Goal: Task Accomplishment & Management: Manage account settings

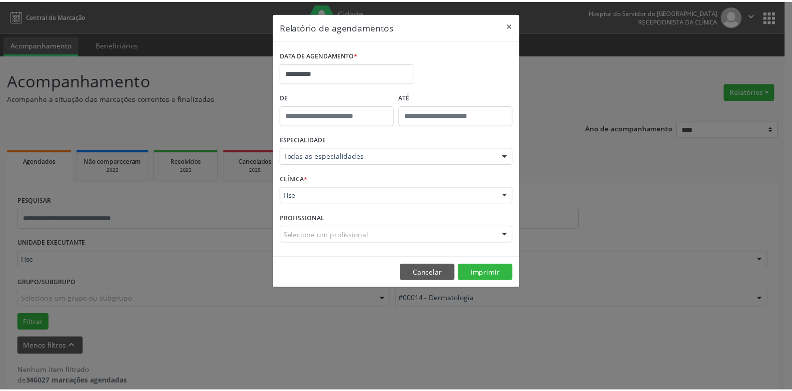
scroll to position [13, 0]
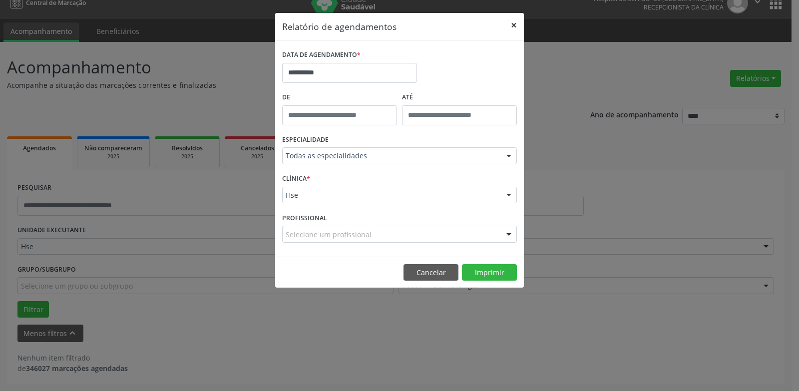
drag, startPoint x: 515, startPoint y: 22, endPoint x: 356, endPoint y: 63, distance: 164.4
click at [514, 23] on button "×" at bounding box center [514, 25] width 20 height 24
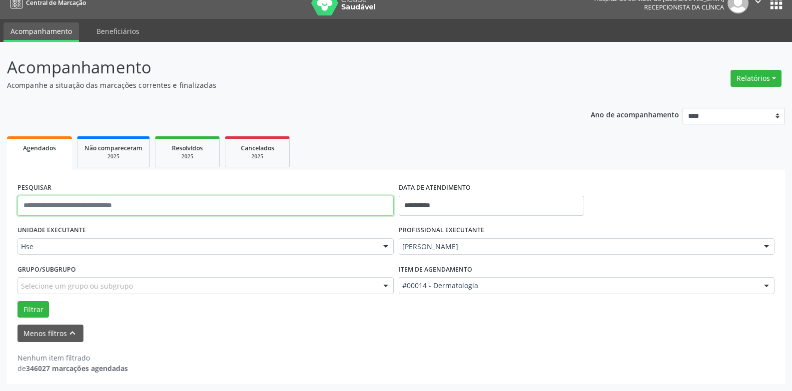
click at [123, 206] on input "text" at bounding box center [205, 206] width 376 height 20
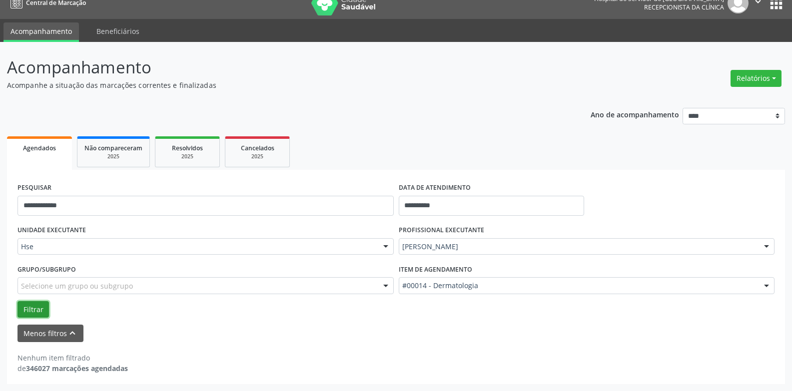
click at [20, 313] on button "Filtrar" at bounding box center [32, 309] width 31 height 17
click at [28, 207] on input "**********" at bounding box center [205, 206] width 376 height 20
click at [100, 199] on input "**********" at bounding box center [205, 206] width 376 height 20
click at [97, 206] on input "**********" at bounding box center [205, 206] width 376 height 20
click at [90, 211] on input "**********" at bounding box center [205, 206] width 376 height 20
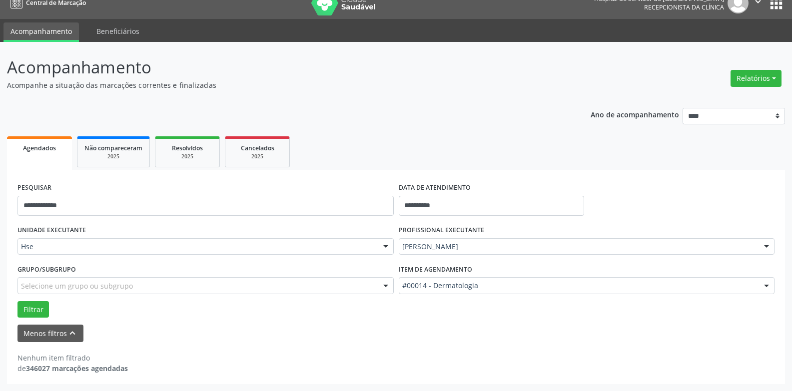
click at [91, 224] on div "UNIDADE EXECUTANTE Hse Todos as unidades Hse Nenhum resultado encontrado para: …" at bounding box center [205, 242] width 381 height 39
click at [72, 202] on input "**********" at bounding box center [205, 206] width 376 height 20
type input "**********"
click at [42, 310] on button "Filtrar" at bounding box center [32, 309] width 31 height 17
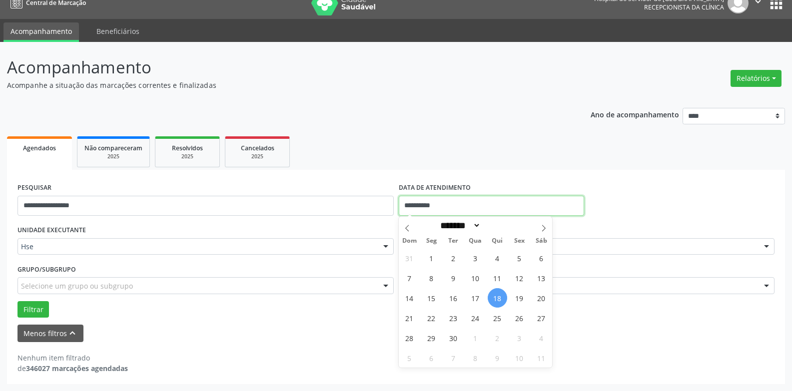
click at [421, 207] on input "**********" at bounding box center [491, 206] width 185 height 20
click at [514, 298] on span "19" at bounding box center [518, 297] width 19 height 19
type input "**********"
click at [514, 298] on span "19" at bounding box center [518, 297] width 19 height 19
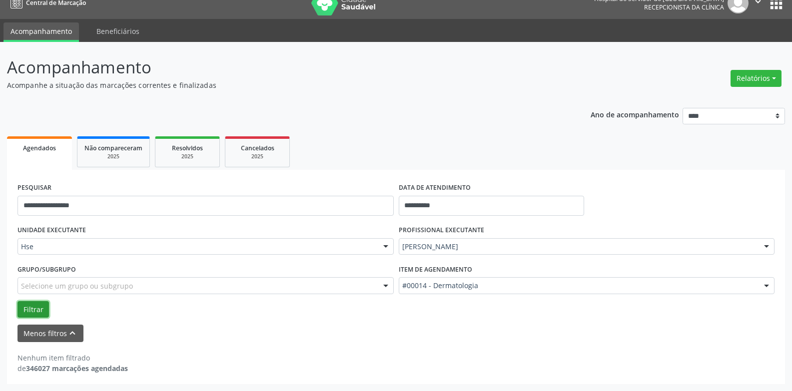
click at [27, 309] on button "Filtrar" at bounding box center [32, 309] width 31 height 17
drag, startPoint x: 59, startPoint y: 209, endPoint x: 163, endPoint y: 217, distance: 104.7
click at [163, 217] on div "**********" at bounding box center [205, 201] width 381 height 42
type input "**********"
click at [41, 309] on button "Filtrar" at bounding box center [32, 309] width 31 height 17
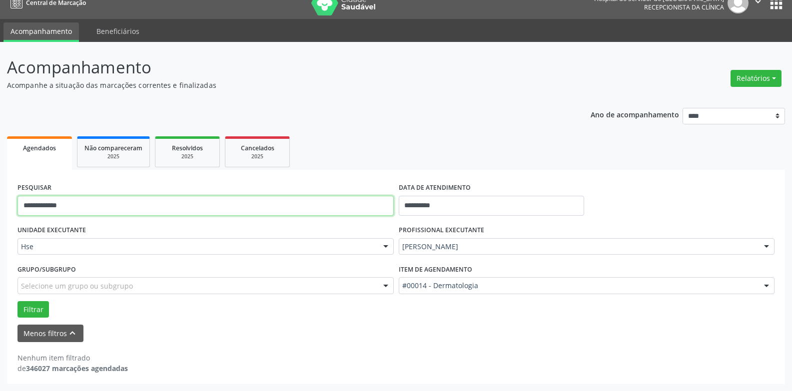
click at [129, 198] on input "**********" at bounding box center [205, 206] width 376 height 20
click at [760, 72] on button "Relatórios" at bounding box center [755, 78] width 51 height 17
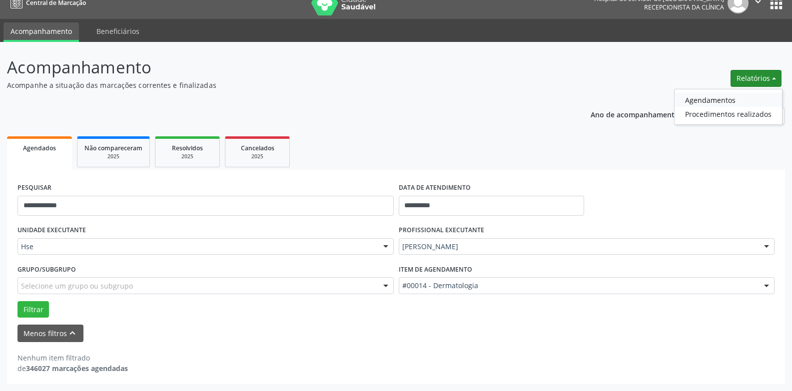
click at [686, 98] on link "Agendamentos" at bounding box center [727, 100] width 107 height 14
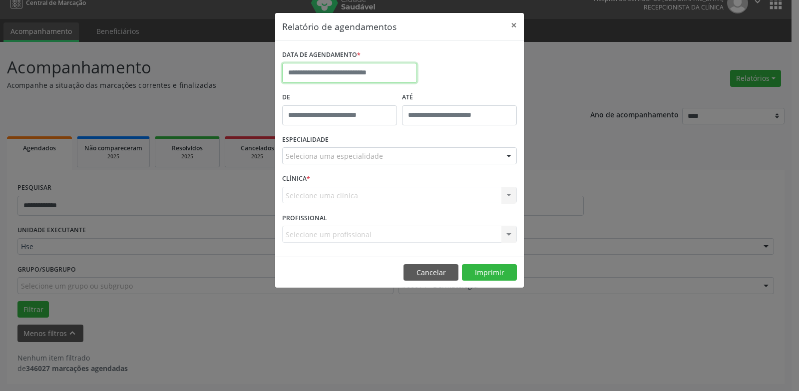
click at [348, 69] on input "text" at bounding box center [349, 73] width 135 height 20
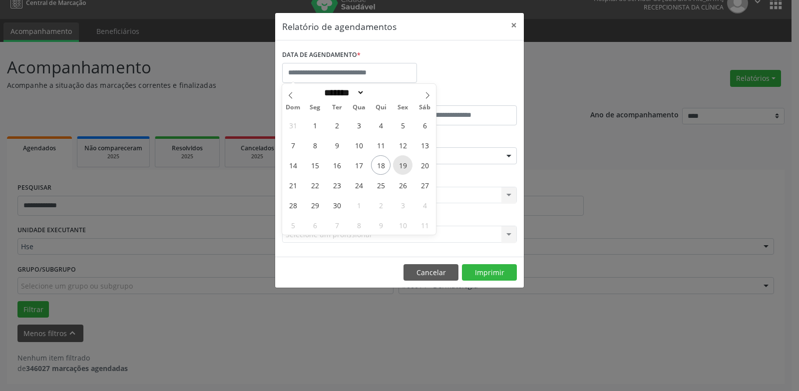
click at [401, 168] on span "19" at bounding box center [402, 164] width 19 height 19
type input "**********"
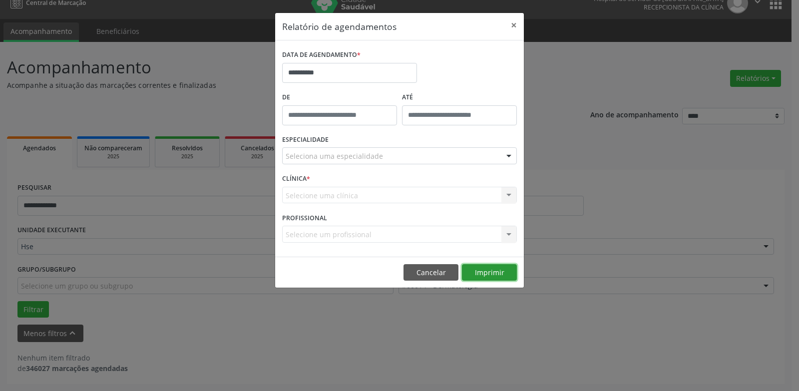
click at [477, 267] on button "Imprimir" at bounding box center [489, 272] width 55 height 17
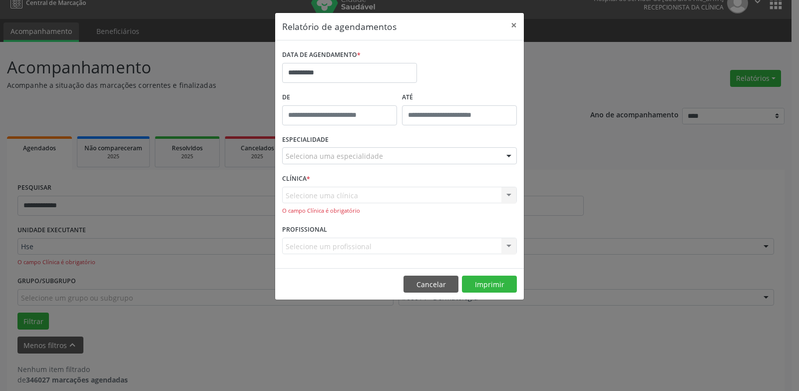
click at [357, 164] on div "Seleciona uma especialidade Todas as especialidades Alergologia Angiologia Arri…" at bounding box center [399, 155] width 235 height 17
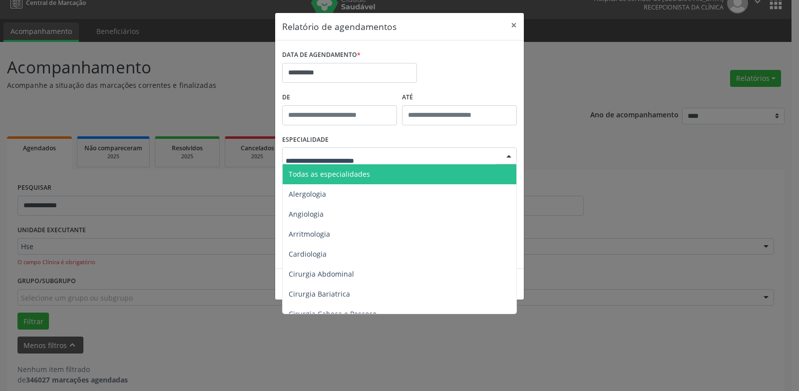
click at [348, 155] on input "text" at bounding box center [391, 161] width 211 height 20
click at [316, 167] on span "Todas as especialidades" at bounding box center [400, 174] width 235 height 20
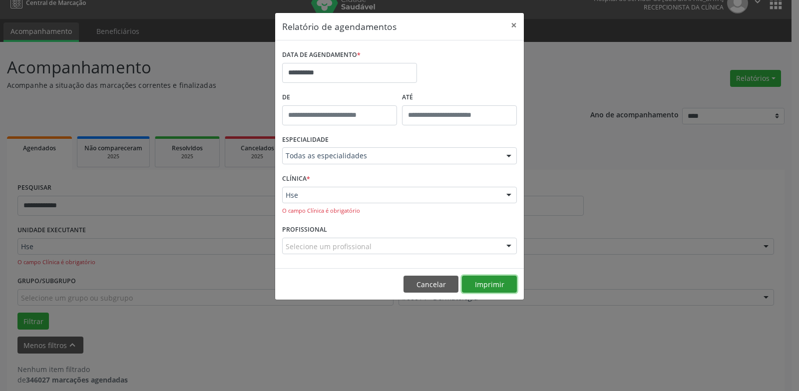
click at [482, 282] on button "Imprimir" at bounding box center [489, 284] width 55 height 17
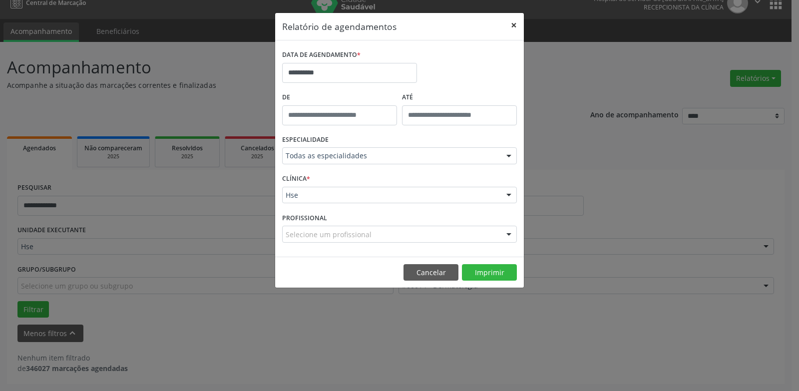
click at [513, 24] on button "×" at bounding box center [514, 25] width 20 height 24
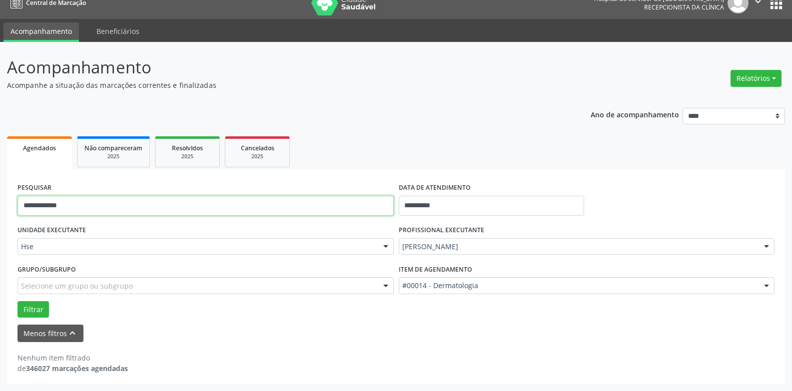
click at [251, 204] on input "**********" at bounding box center [205, 206] width 376 height 20
click at [750, 83] on button "Relatórios" at bounding box center [755, 78] width 51 height 17
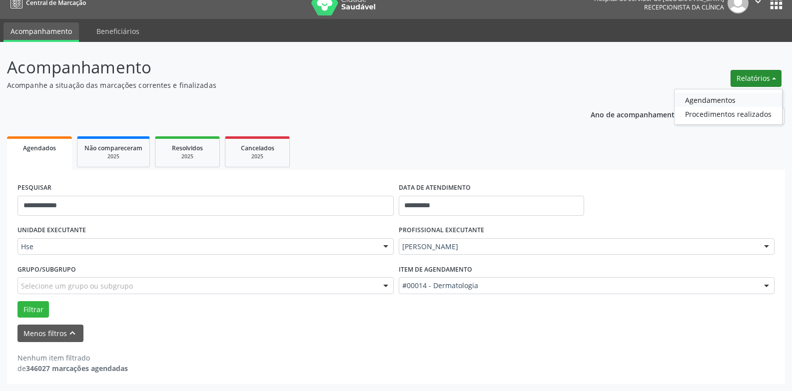
click at [703, 96] on link "Agendamentos" at bounding box center [727, 100] width 107 height 14
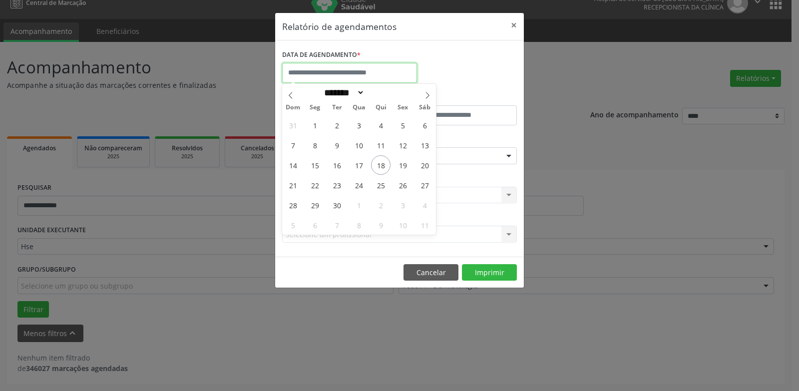
click at [363, 76] on input "text" at bounding box center [349, 73] width 135 height 20
click at [405, 161] on span "19" at bounding box center [402, 164] width 19 height 19
type input "**********"
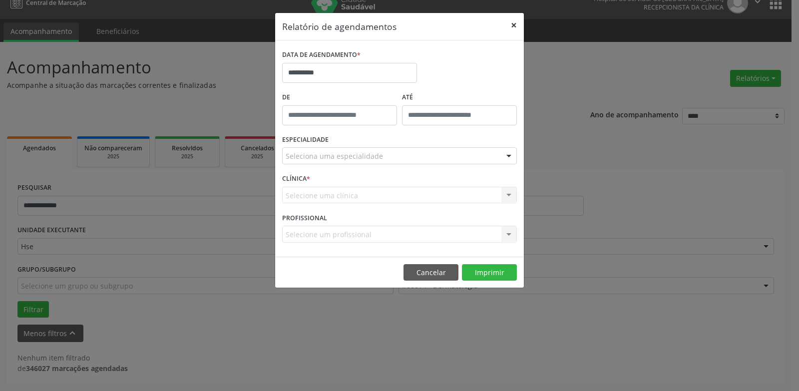
click at [516, 18] on button "×" at bounding box center [514, 25] width 20 height 24
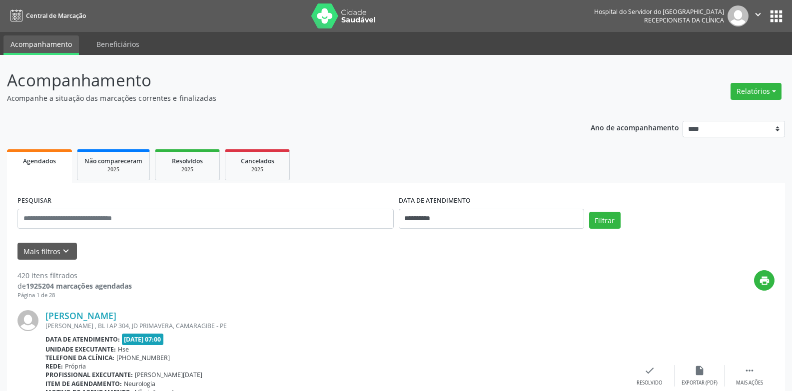
click at [735, 85] on button "Relatórios" at bounding box center [755, 91] width 51 height 17
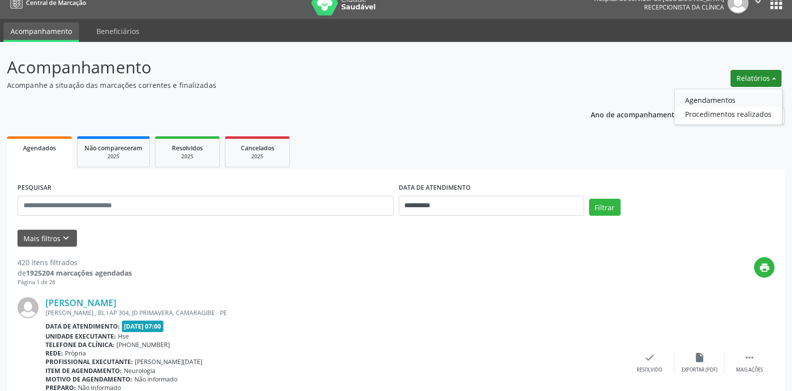
click at [728, 95] on link "Agendamentos" at bounding box center [727, 100] width 107 height 14
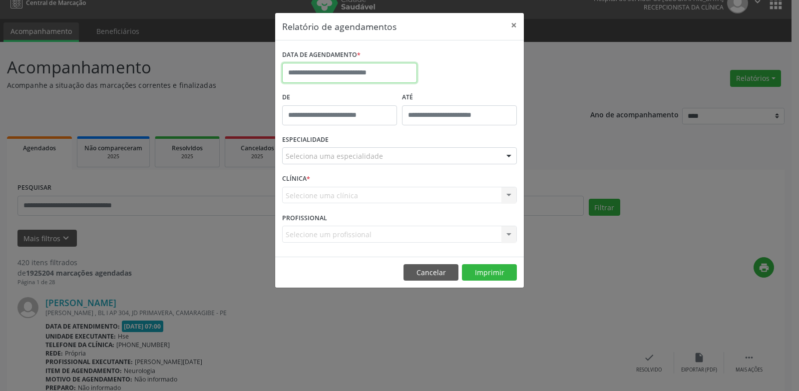
click at [342, 78] on input "text" at bounding box center [349, 73] width 135 height 20
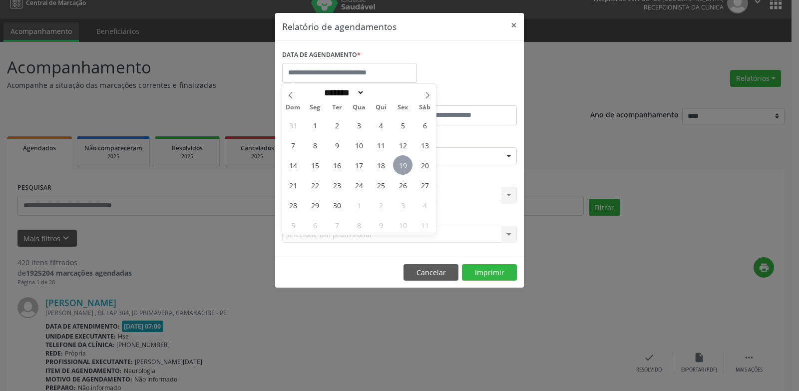
click at [395, 164] on span "19" at bounding box center [402, 164] width 19 height 19
type input "**********"
click at [395, 164] on span "19" at bounding box center [402, 164] width 19 height 19
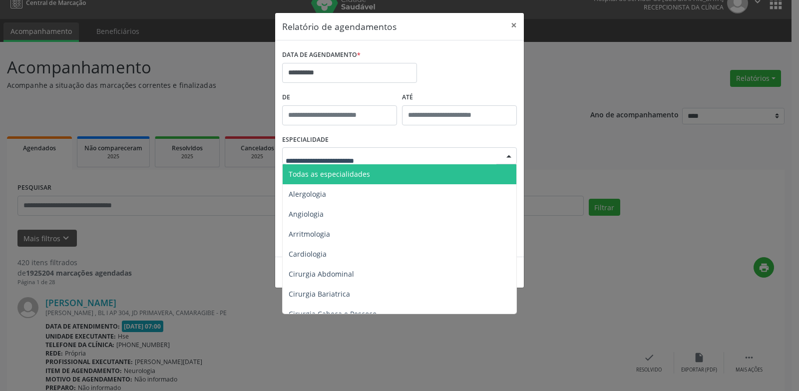
click at [383, 168] on span "Todas as especialidades" at bounding box center [400, 174] width 235 height 20
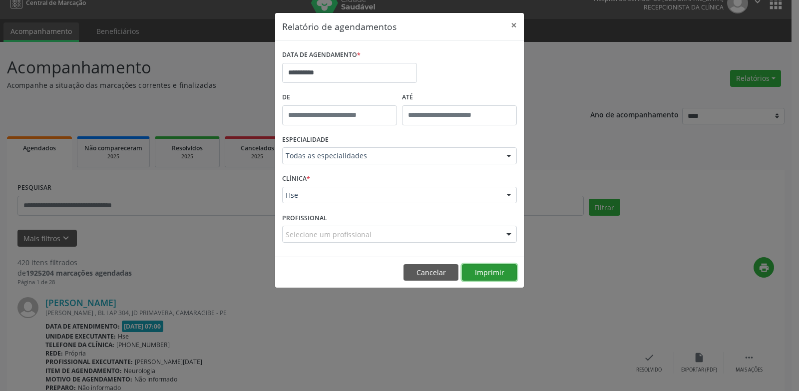
click at [473, 271] on button "Imprimir" at bounding box center [489, 272] width 55 height 17
click at [507, 23] on button "×" at bounding box center [514, 25] width 20 height 24
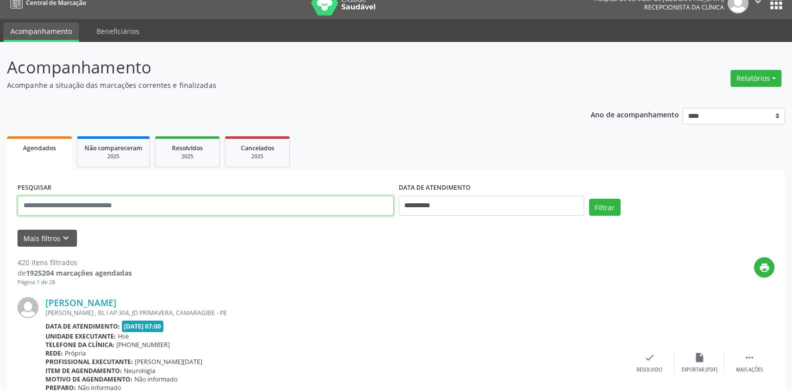
click at [238, 207] on input "text" at bounding box center [205, 206] width 376 height 20
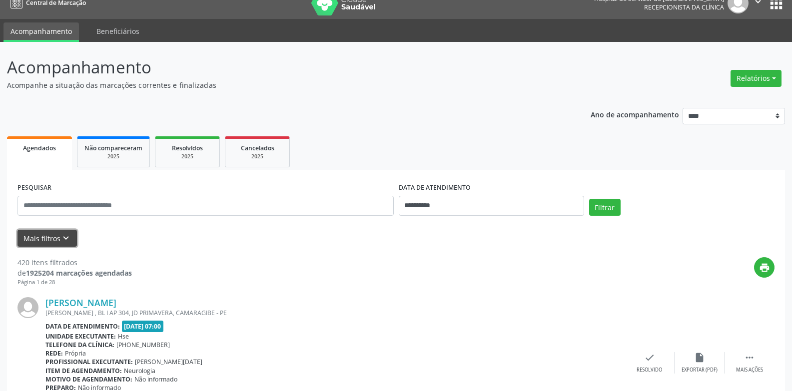
click at [34, 232] on button "Mais filtros keyboard_arrow_down" at bounding box center [46, 238] width 59 height 17
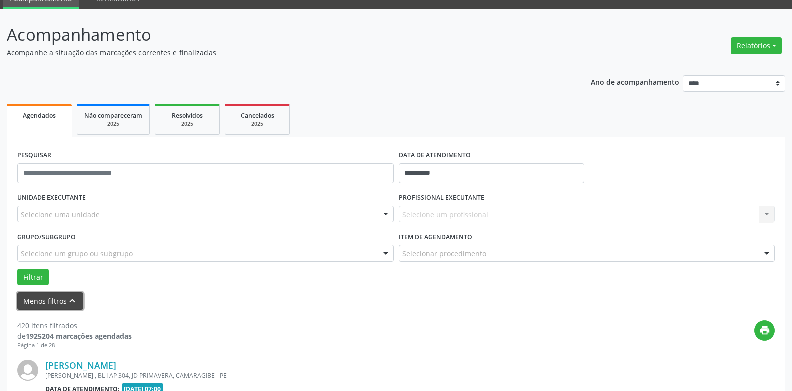
scroll to position [63, 0]
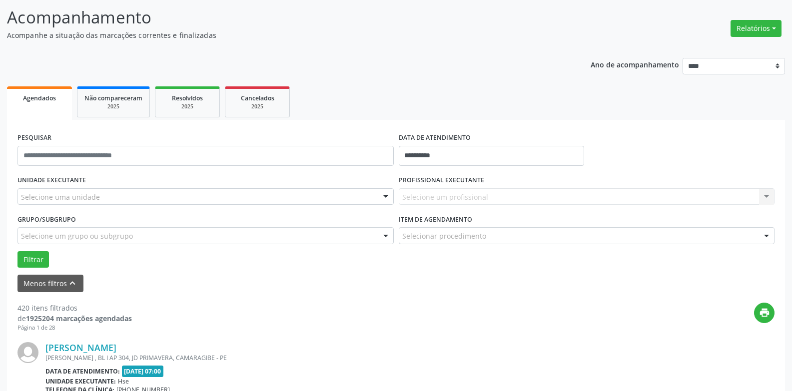
click at [385, 197] on div at bounding box center [385, 197] width 15 height 17
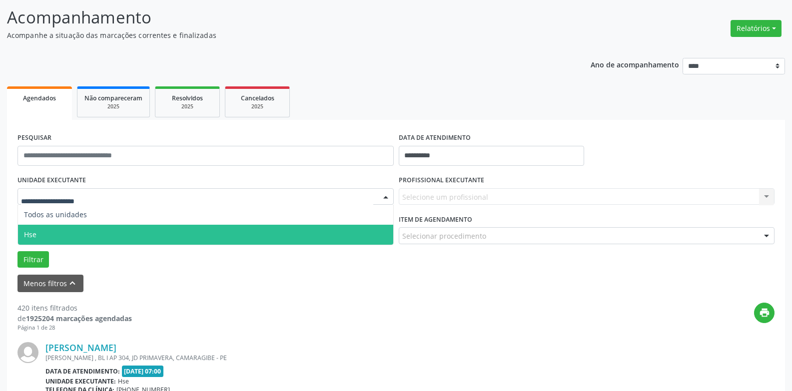
click at [154, 240] on span "Hse" at bounding box center [205, 235] width 375 height 20
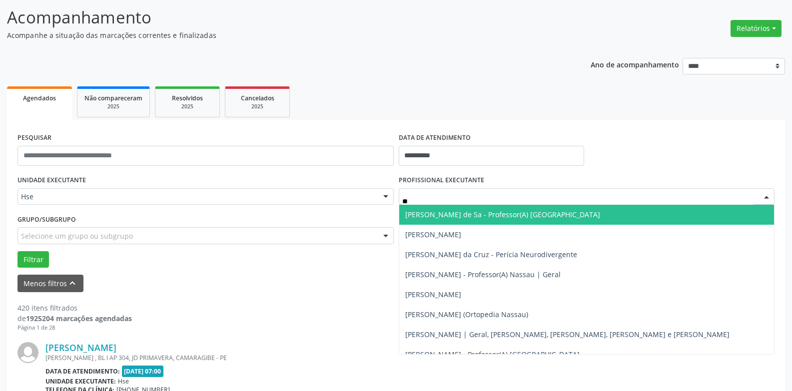
type input "*"
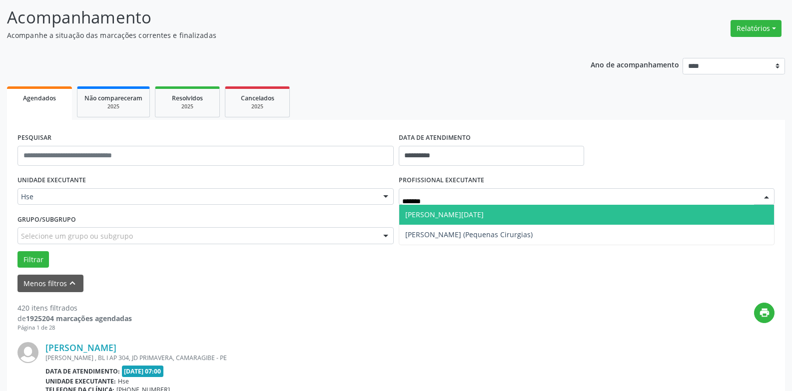
type input "********"
click at [673, 211] on span "[PERSON_NAME][DATE]" at bounding box center [586, 215] width 375 height 20
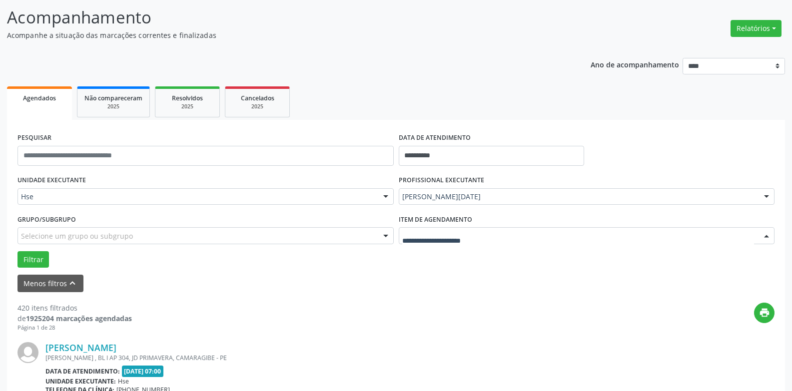
click at [510, 237] on div at bounding box center [587, 235] width 376 height 17
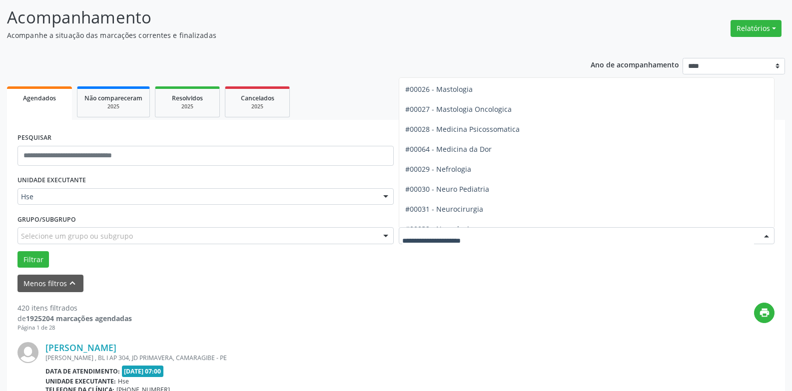
scroll to position [849, 0]
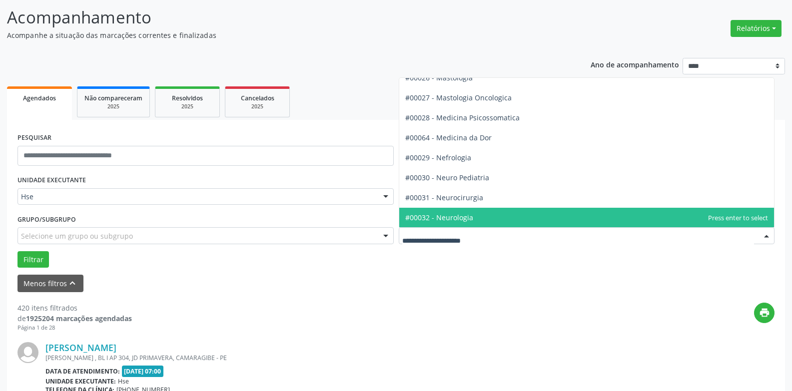
click at [494, 211] on span "#00032 - Neurologia" at bounding box center [586, 218] width 375 height 20
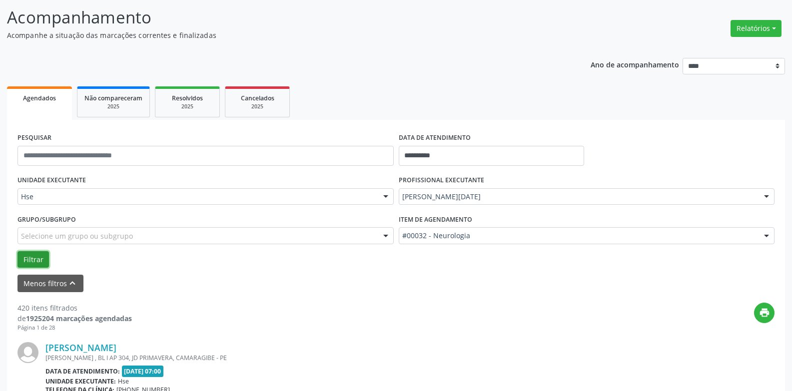
click at [27, 260] on button "Filtrar" at bounding box center [32, 259] width 31 height 17
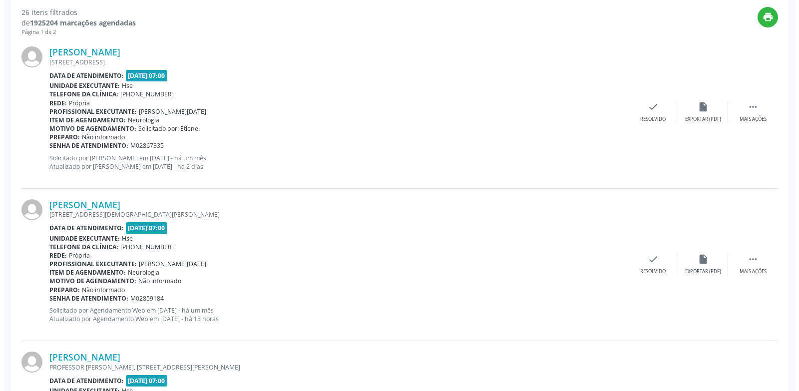
scroll to position [413, 0]
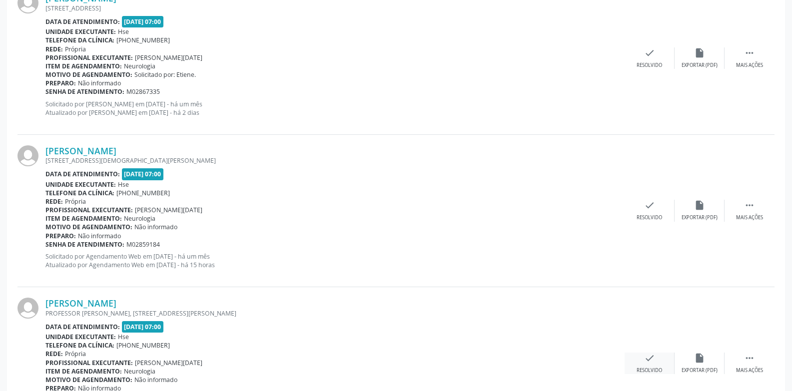
click at [652, 368] on div "Resolvido" at bounding box center [648, 370] width 25 height 7
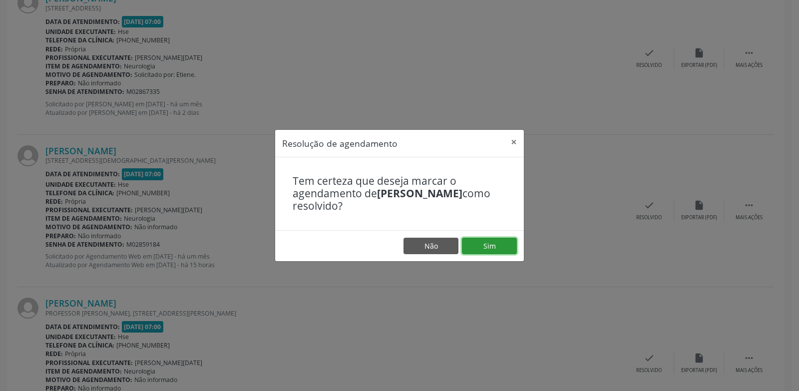
click at [503, 248] on button "Sim" at bounding box center [489, 246] width 55 height 17
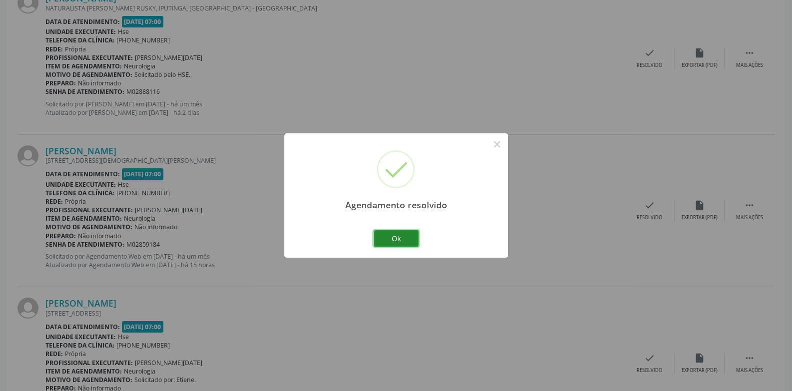
click at [408, 236] on button "Ok" at bounding box center [396, 238] width 45 height 17
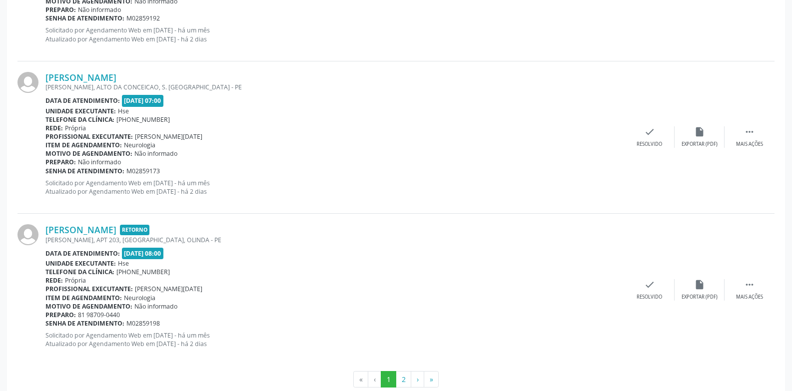
scroll to position [2338, 0]
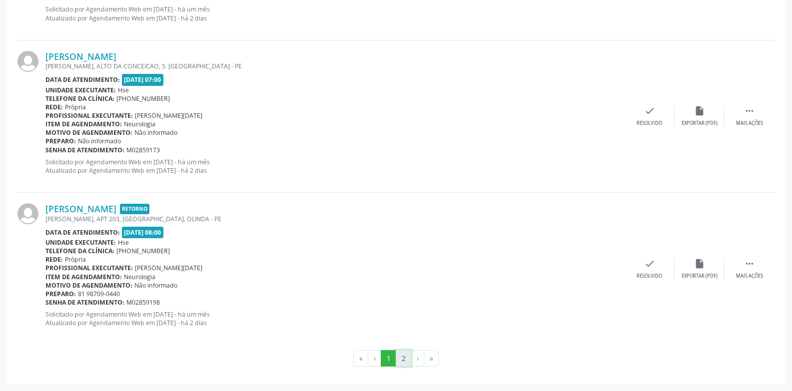
click at [402, 357] on button "2" at bounding box center [403, 358] width 15 height 17
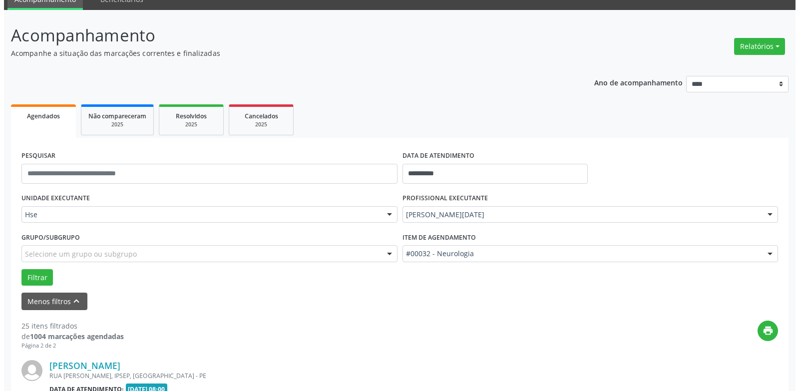
scroll to position [1575, 0]
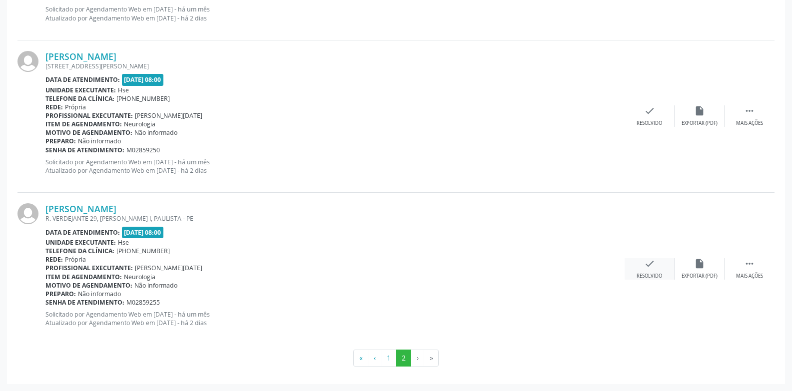
click at [653, 268] on icon "check" at bounding box center [649, 263] width 11 height 11
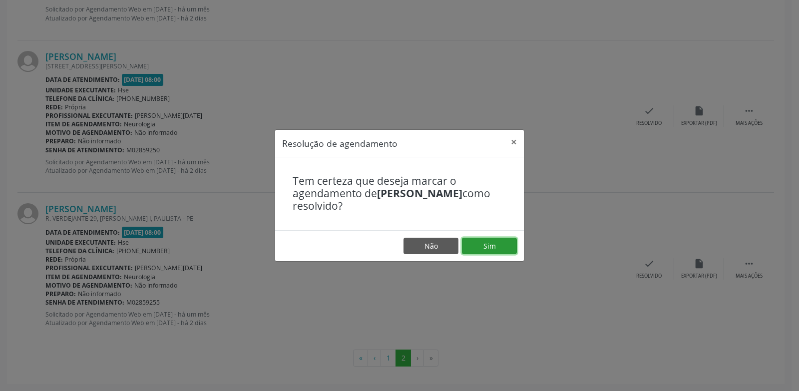
click at [477, 246] on button "Sim" at bounding box center [489, 246] width 55 height 17
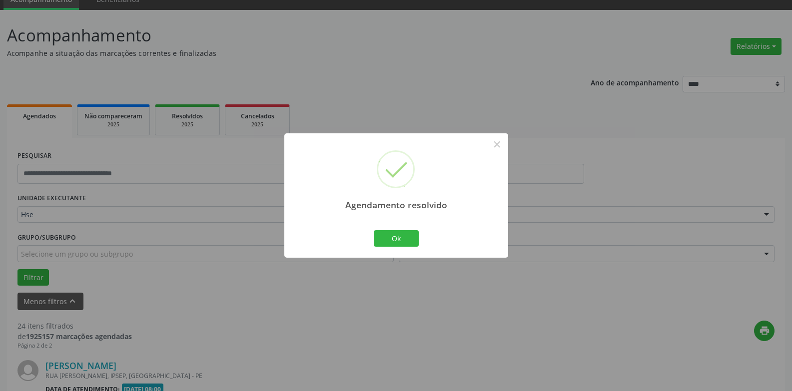
scroll to position [1423, 0]
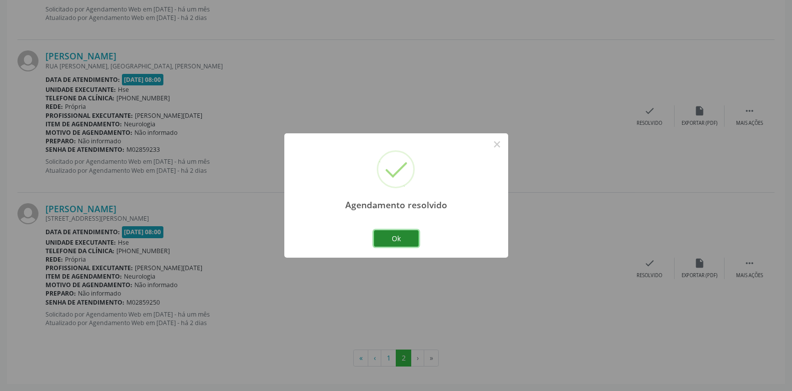
click at [383, 240] on button "Ok" at bounding box center [396, 238] width 45 height 17
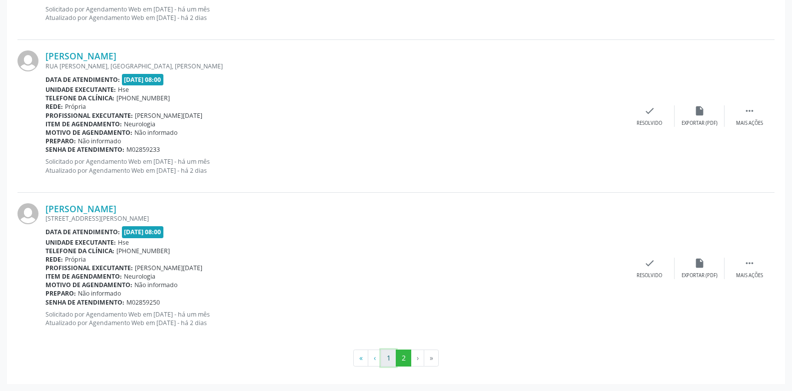
click at [389, 360] on button "1" at bounding box center [388, 358] width 15 height 17
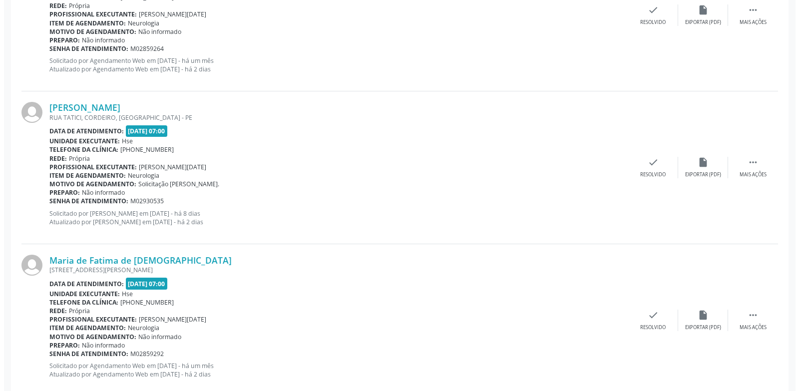
scroll to position [1843, 0]
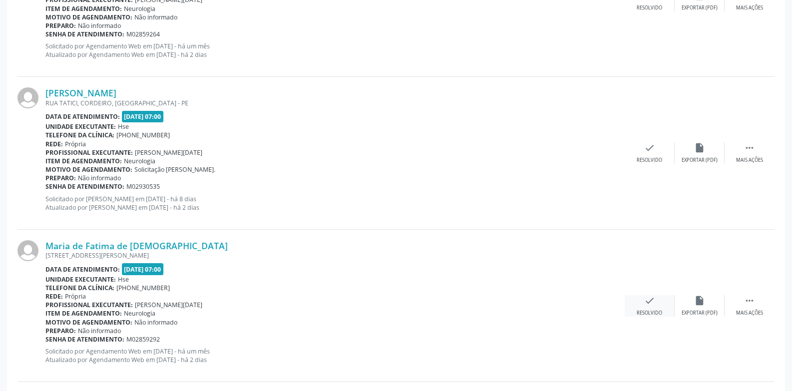
click at [652, 304] on icon "check" at bounding box center [649, 300] width 11 height 11
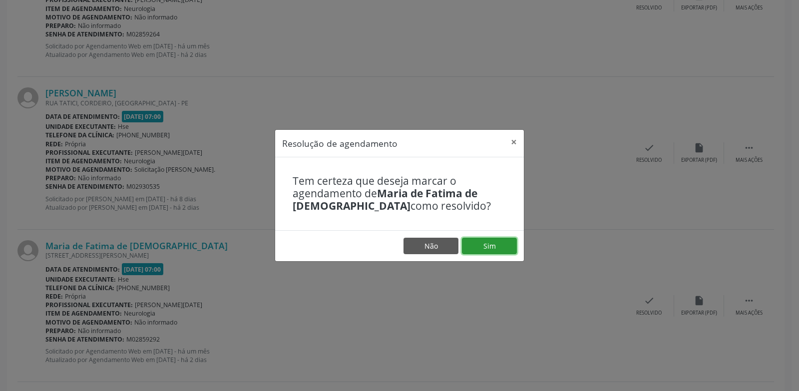
click at [480, 246] on button "Sim" at bounding box center [489, 246] width 55 height 17
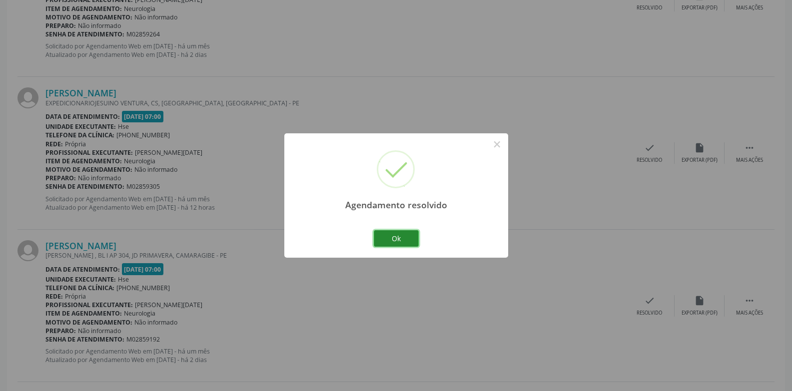
click at [399, 237] on button "Ok" at bounding box center [396, 238] width 45 height 17
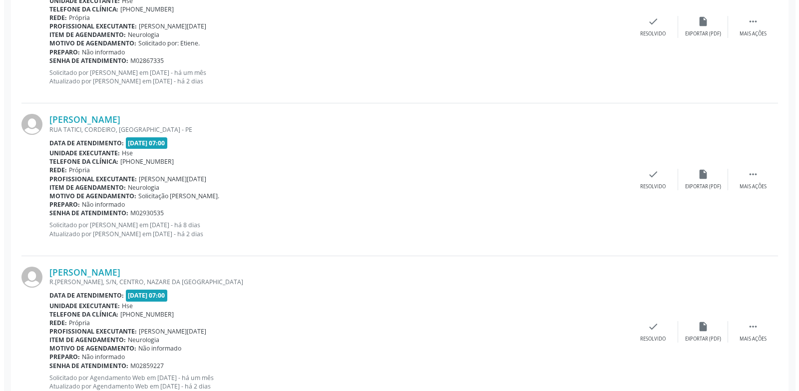
scroll to position [1344, 0]
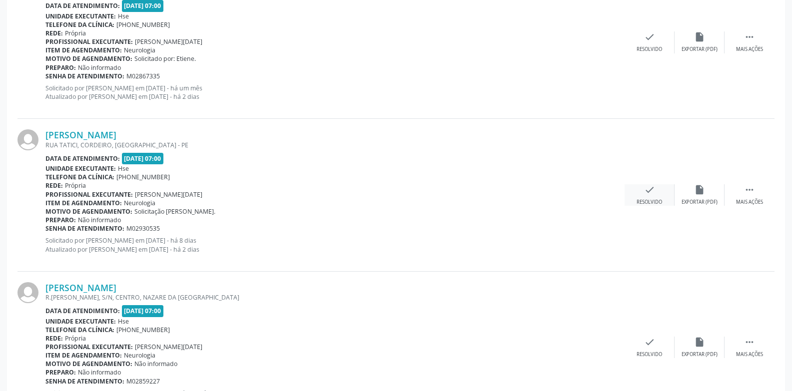
click at [652, 193] on icon "check" at bounding box center [649, 189] width 11 height 11
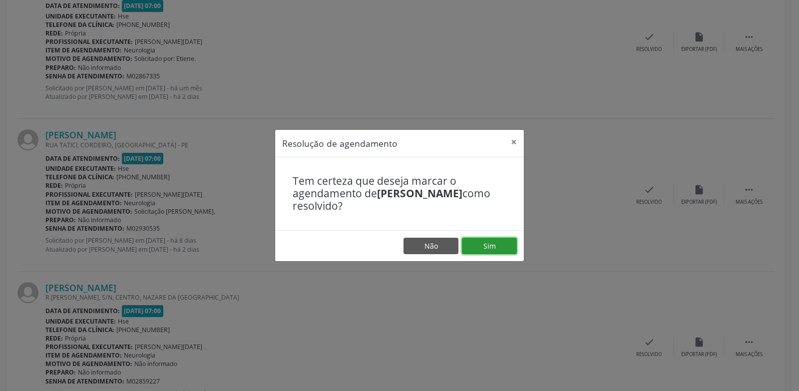
click at [486, 244] on button "Sim" at bounding box center [489, 246] width 55 height 17
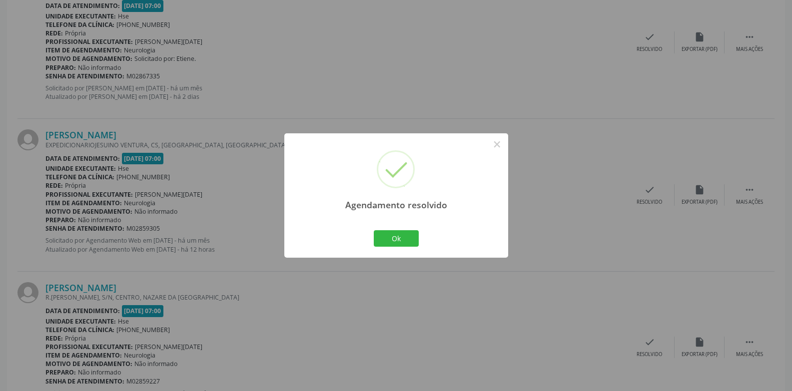
click at [377, 229] on div "Ok Cancel" at bounding box center [395, 238] width 49 height 21
click at [405, 240] on button "Ok" at bounding box center [396, 238] width 45 height 17
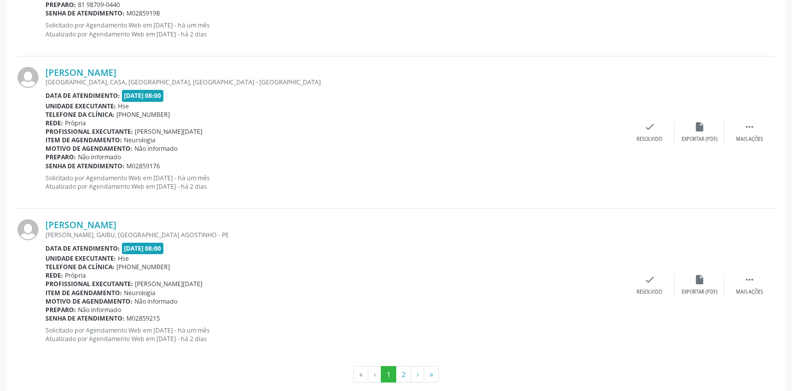
scroll to position [2338, 0]
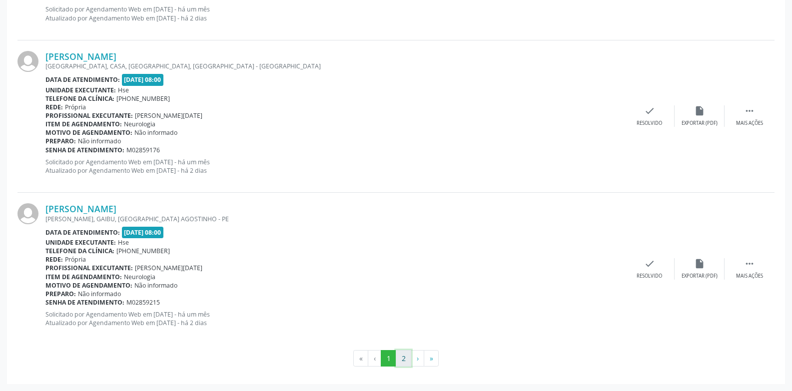
click at [406, 360] on button "2" at bounding box center [403, 358] width 15 height 17
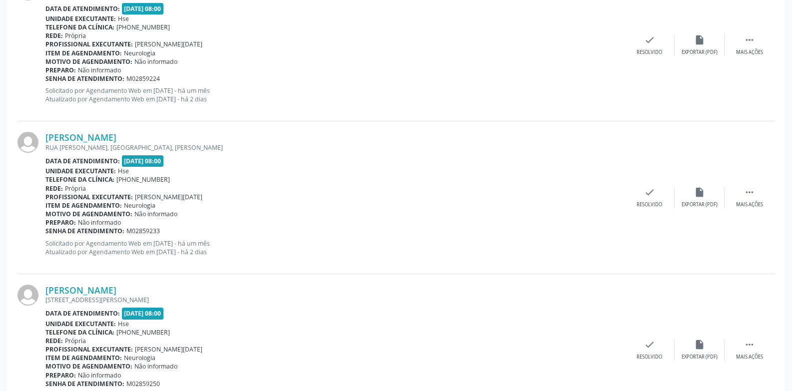
scroll to position [1117, 0]
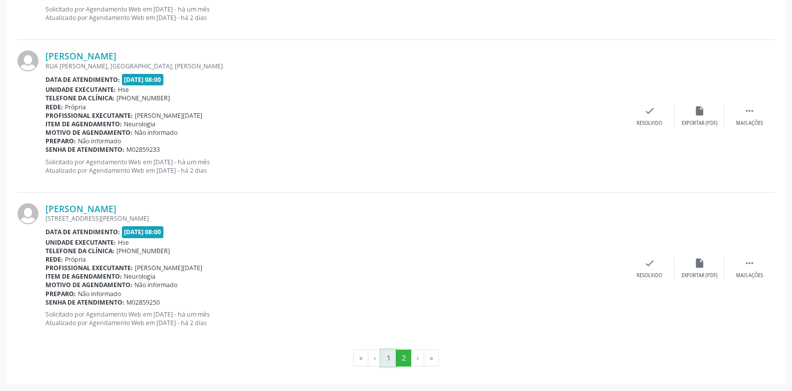
click at [387, 359] on button "1" at bounding box center [388, 358] width 15 height 17
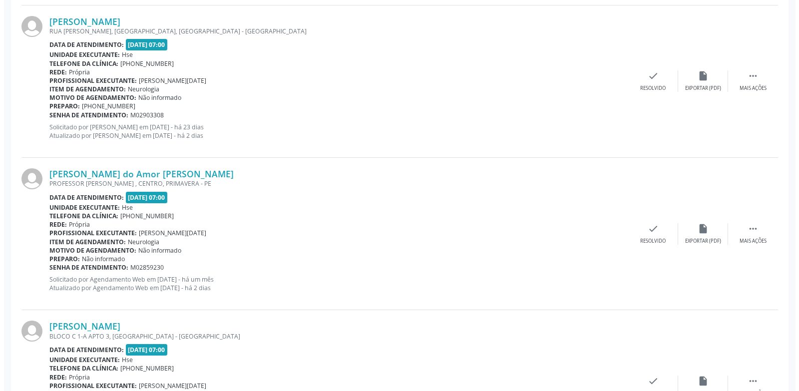
scroll to position [831, 0]
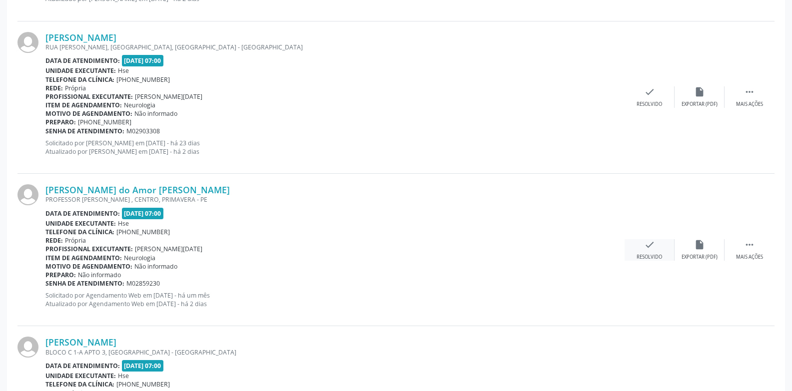
click at [648, 250] on div "check Resolvido" at bounding box center [649, 249] width 50 height 21
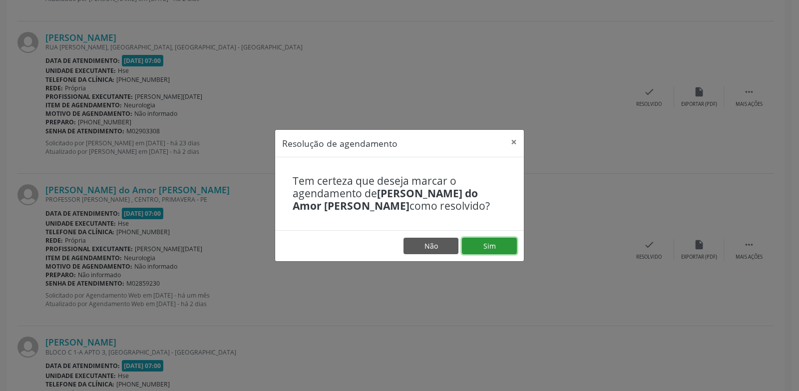
click at [499, 249] on button "Sim" at bounding box center [489, 246] width 55 height 17
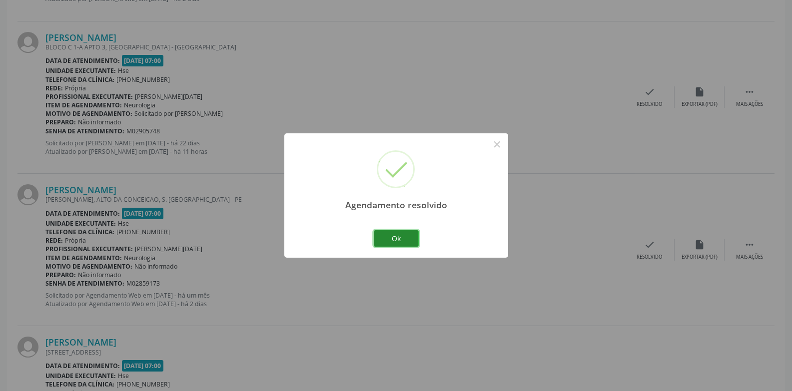
click at [397, 241] on button "Ok" at bounding box center [396, 238] width 45 height 17
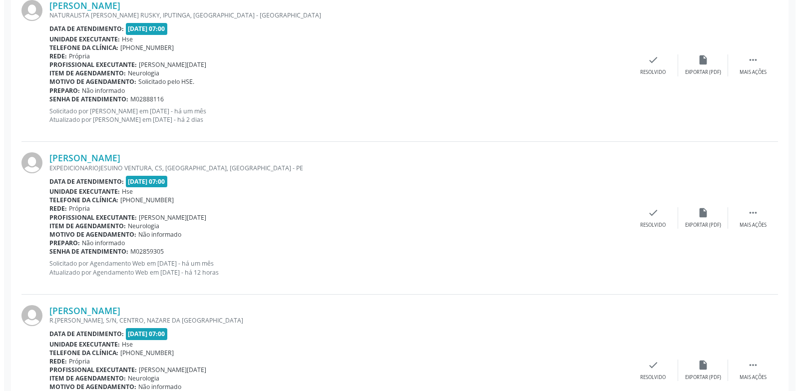
scroll to position [1331, 0]
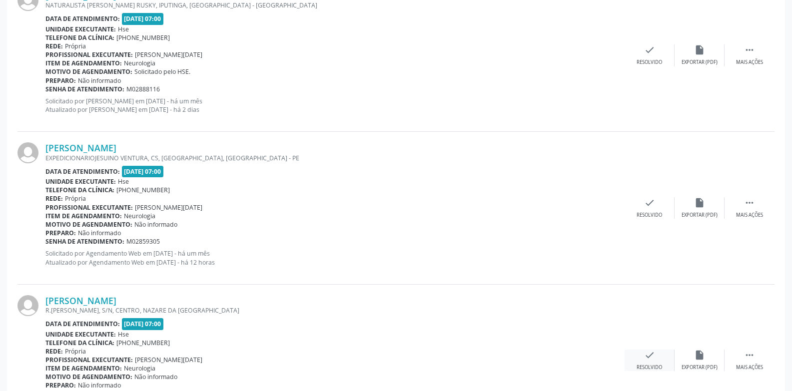
click at [646, 362] on div "check Resolvido" at bounding box center [649, 360] width 50 height 21
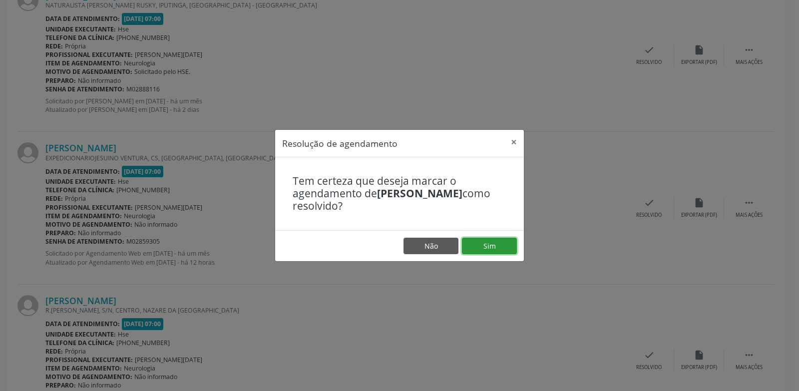
click at [504, 242] on button "Sim" at bounding box center [489, 246] width 55 height 17
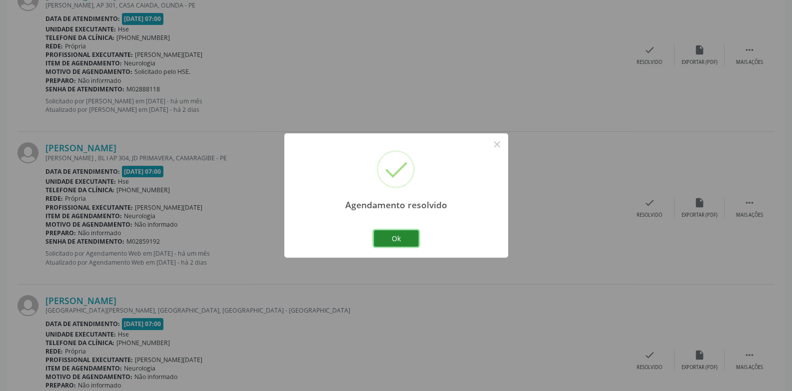
click at [401, 240] on button "Ok" at bounding box center [396, 238] width 45 height 17
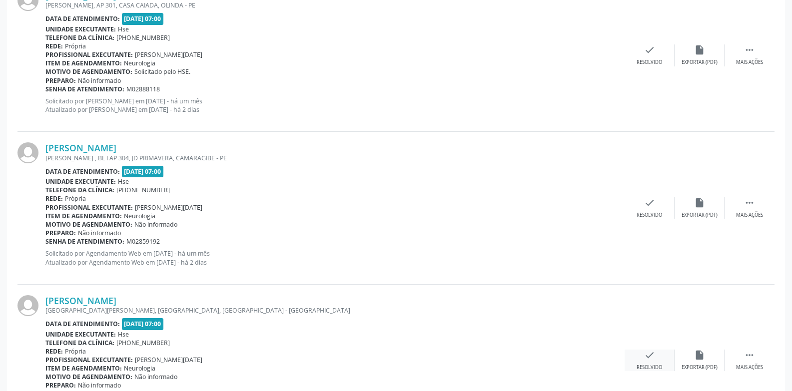
click at [644, 366] on div "Resolvido" at bounding box center [648, 367] width 25 height 7
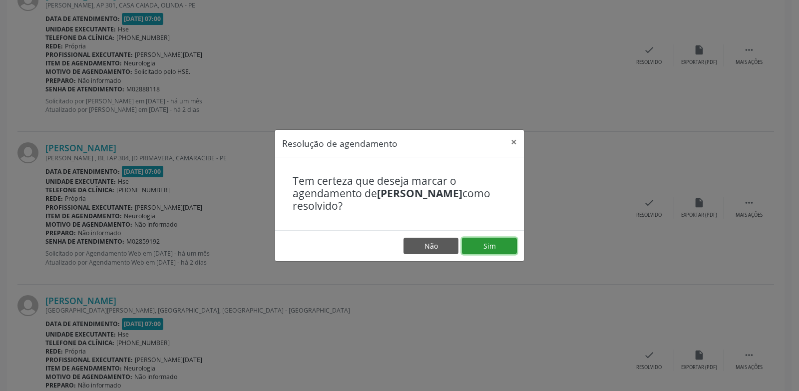
click at [512, 238] on button "Sim" at bounding box center [489, 246] width 55 height 17
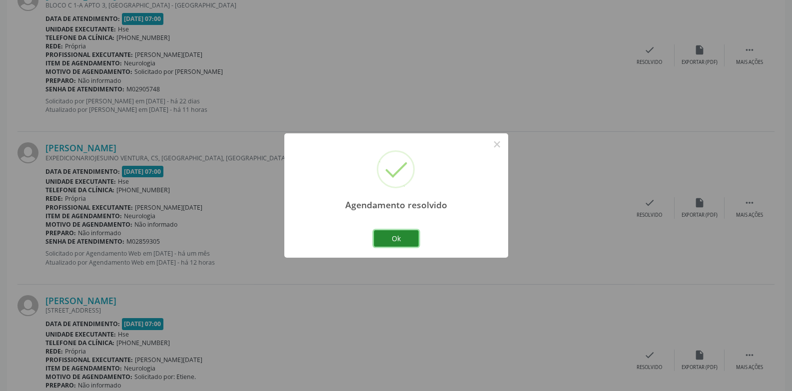
click at [398, 242] on button "Ok" at bounding box center [396, 238] width 45 height 17
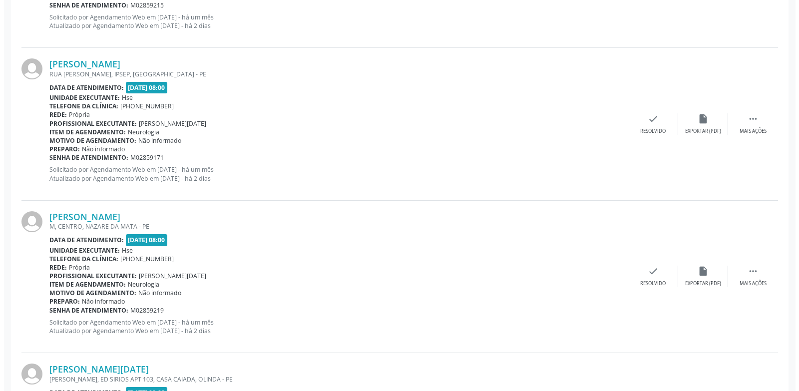
scroll to position [2338, 0]
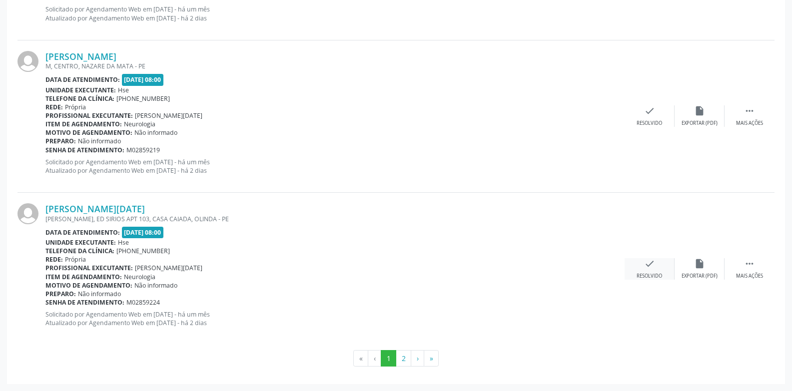
click at [664, 270] on div "check Resolvido" at bounding box center [649, 268] width 50 height 21
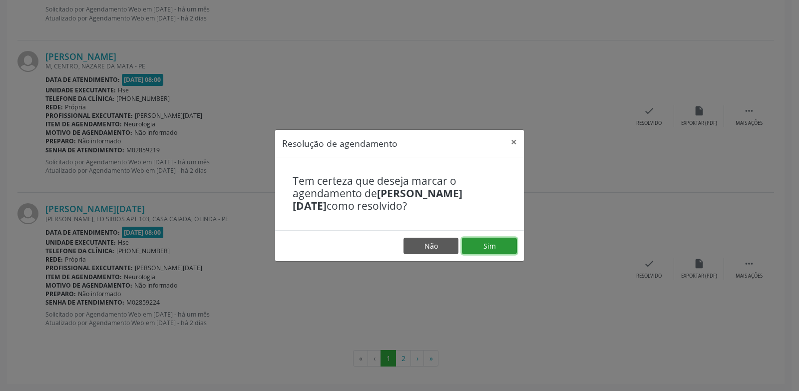
click at [484, 245] on button "Sim" at bounding box center [489, 246] width 55 height 17
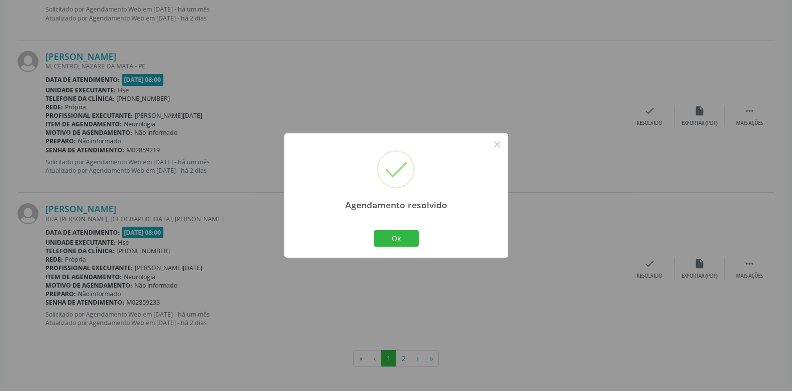
click at [363, 229] on div "Agendamento resolvido × Ok Cancel" at bounding box center [396, 195] width 224 height 124
click at [395, 240] on button "Ok" at bounding box center [396, 238] width 45 height 17
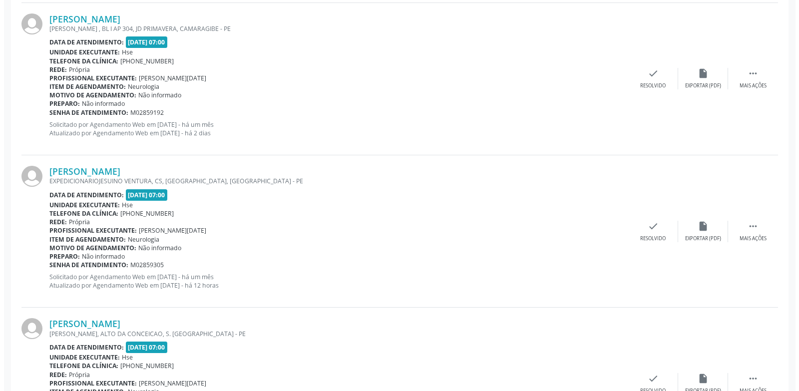
scroll to position [839, 0]
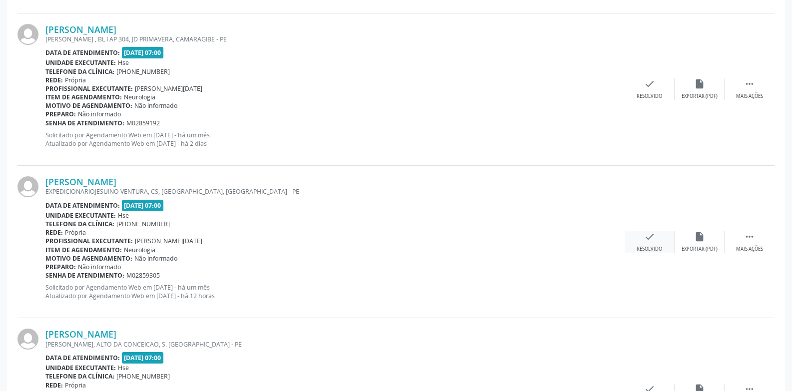
click at [647, 240] on icon "check" at bounding box center [649, 236] width 11 height 11
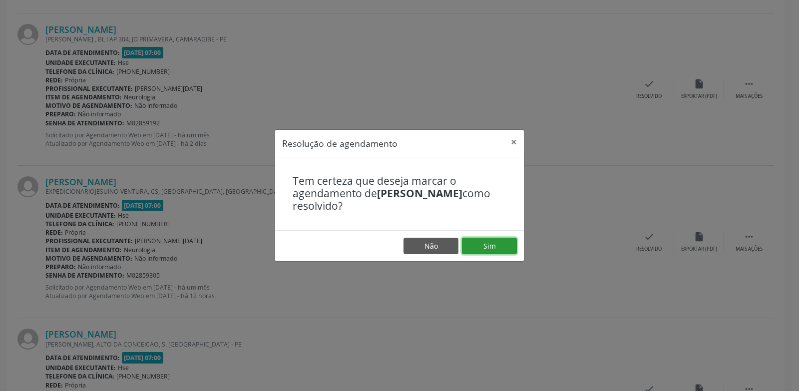
click at [480, 245] on button "Sim" at bounding box center [489, 246] width 55 height 17
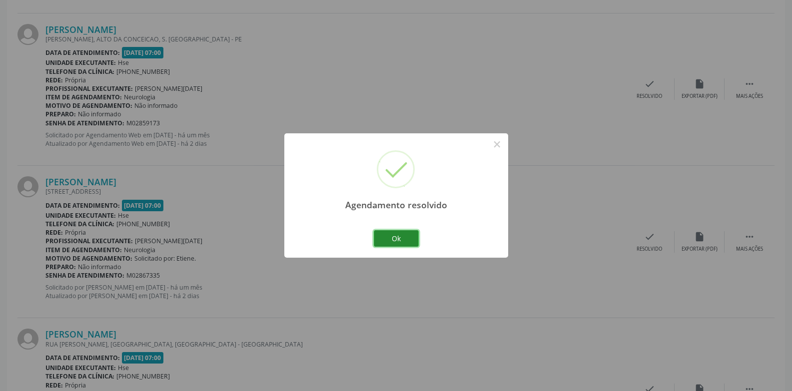
click at [391, 240] on button "Ok" at bounding box center [396, 238] width 45 height 17
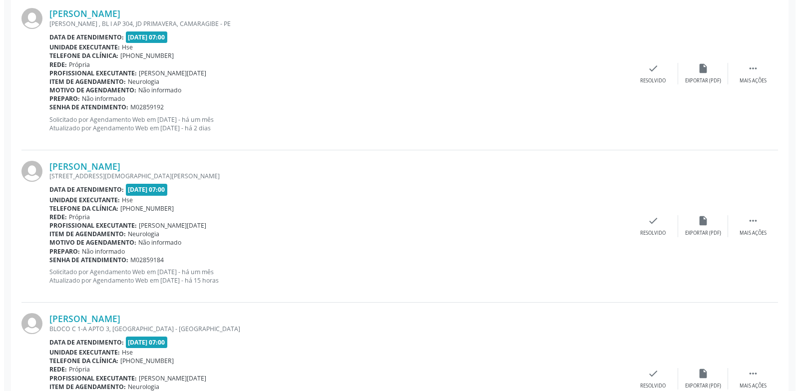
scroll to position [390, 0]
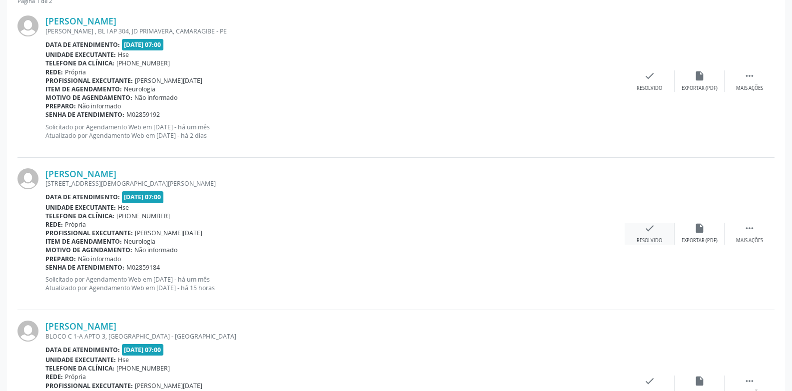
click at [653, 239] on div "Resolvido" at bounding box center [648, 240] width 25 height 7
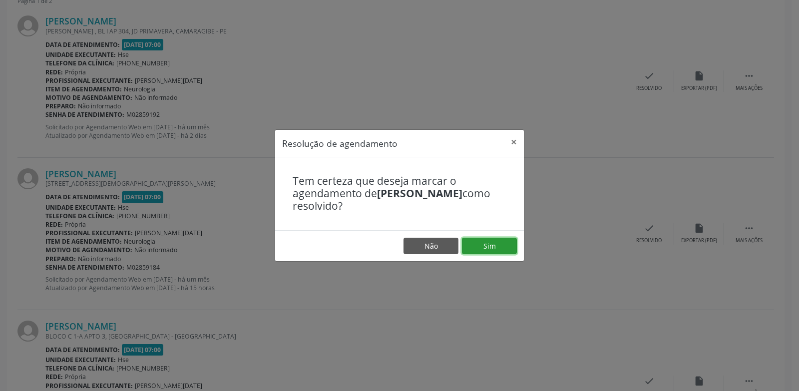
click at [485, 242] on button "Sim" at bounding box center [489, 246] width 55 height 17
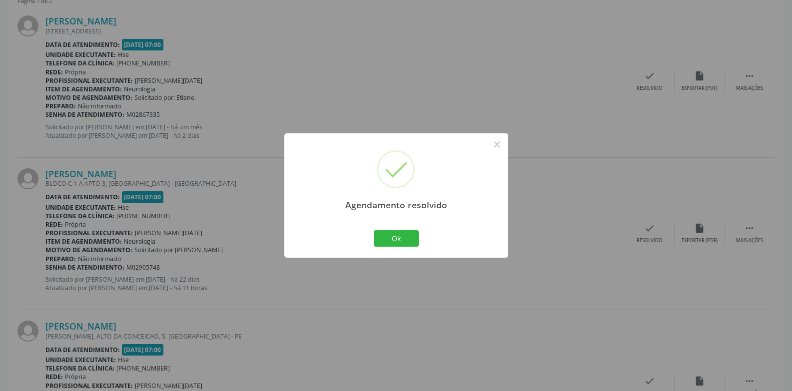
click at [392, 226] on div "Agendamento resolvido × Ok Cancel" at bounding box center [396, 195] width 224 height 124
click at [393, 235] on button "Ok" at bounding box center [396, 238] width 45 height 17
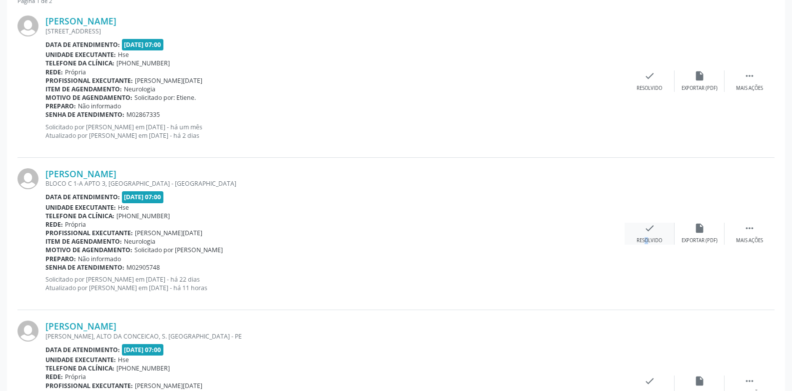
click at [637, 236] on div "check Resolvido" at bounding box center [649, 233] width 50 height 21
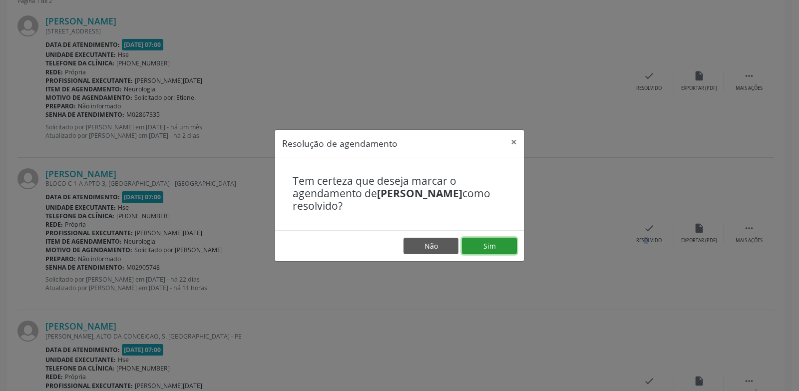
click at [505, 246] on button "Sim" at bounding box center [489, 246] width 55 height 17
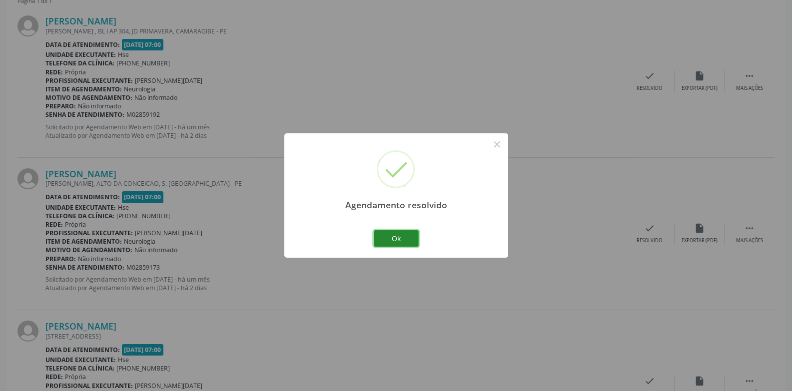
click at [378, 233] on button "Ok" at bounding box center [396, 238] width 45 height 17
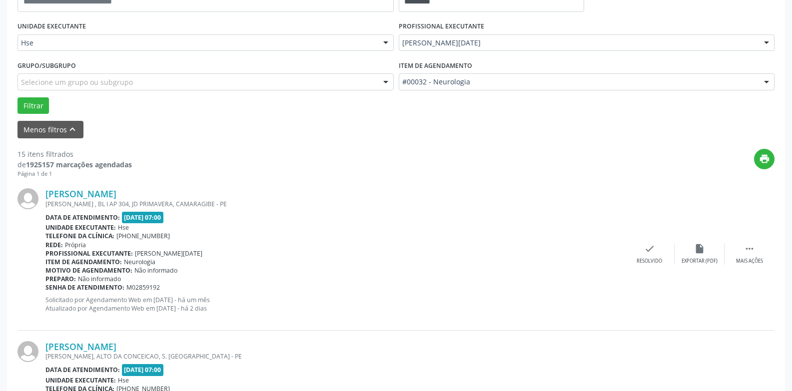
scroll to position [190, 0]
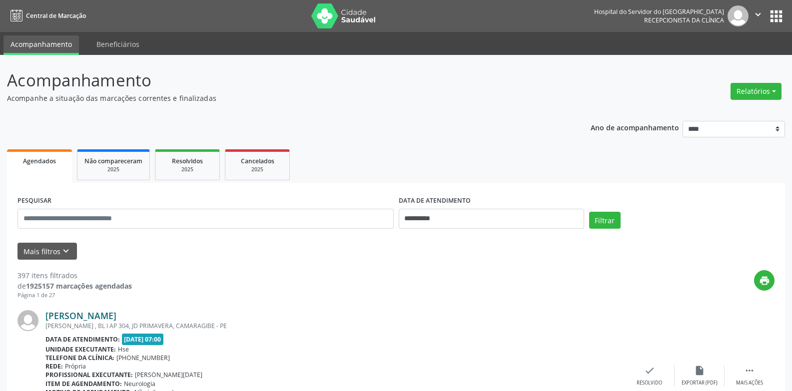
scroll to position [190, 0]
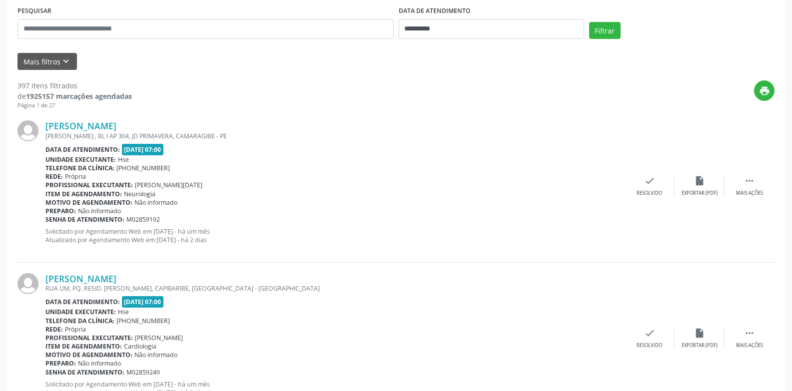
click at [42, 67] on button "Mais filtros keyboard_arrow_down" at bounding box center [46, 61] width 59 height 17
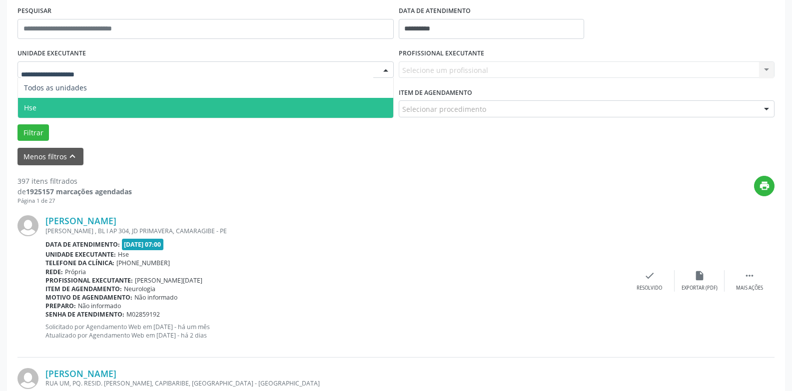
click at [87, 102] on span "Hse" at bounding box center [205, 108] width 375 height 20
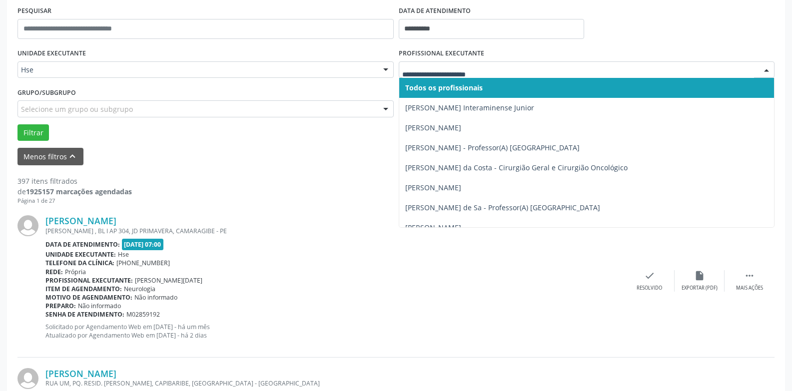
click at [764, 71] on div at bounding box center [766, 70] width 15 height 17
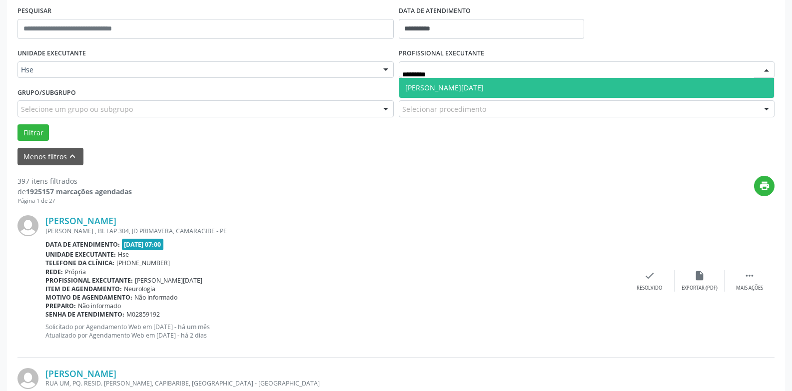
type input "**********"
click at [631, 86] on span "[PERSON_NAME][DATE]" at bounding box center [586, 88] width 375 height 20
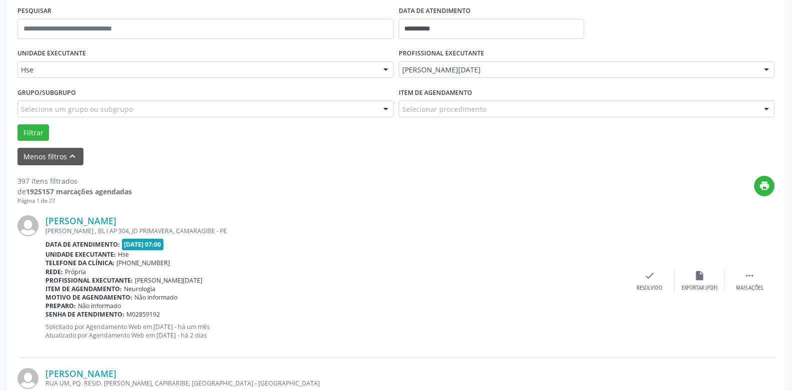
click at [608, 109] on div "Selecionar procedimento" at bounding box center [587, 108] width 376 height 17
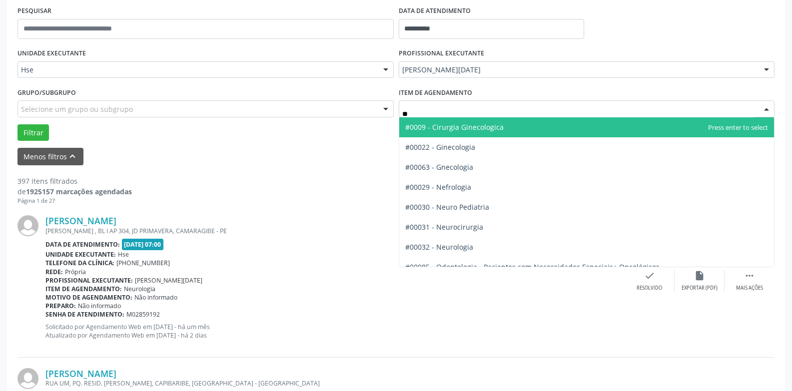
type input "***"
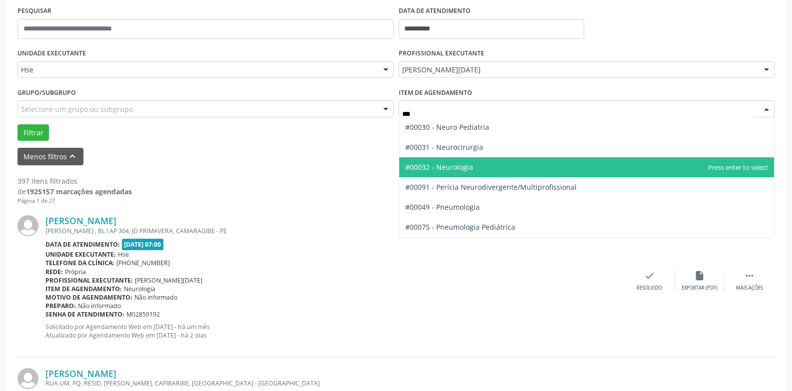
click at [532, 166] on span "#00032 - Neurologia" at bounding box center [586, 167] width 375 height 20
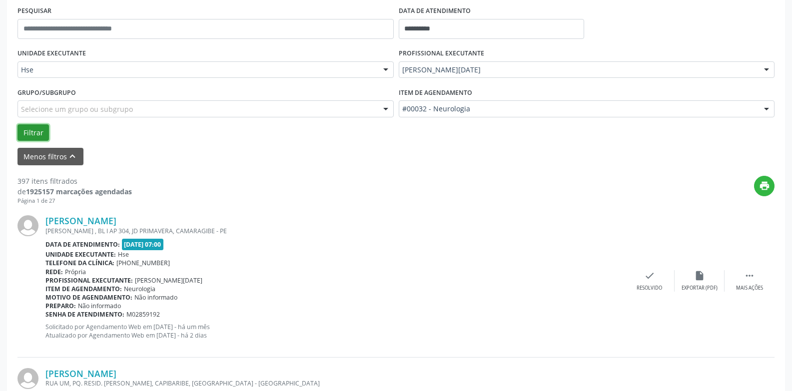
click at [26, 132] on button "Filtrar" at bounding box center [32, 132] width 31 height 17
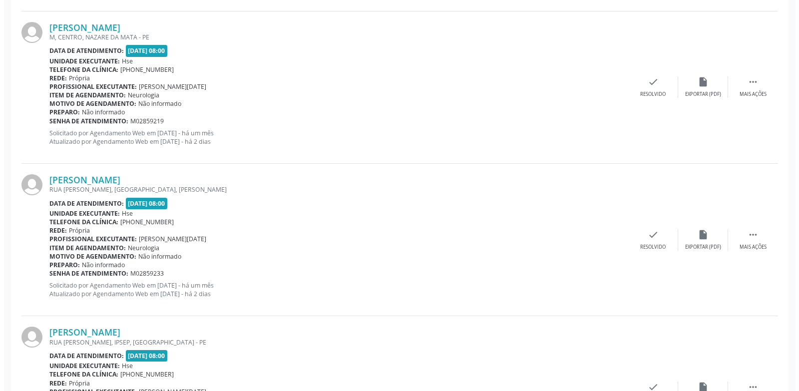
scroll to position [1638, 0]
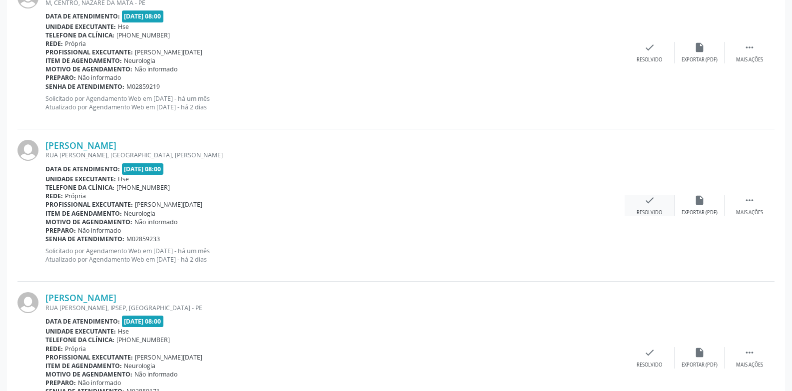
click at [655, 200] on div "check Resolvido" at bounding box center [649, 205] width 50 height 21
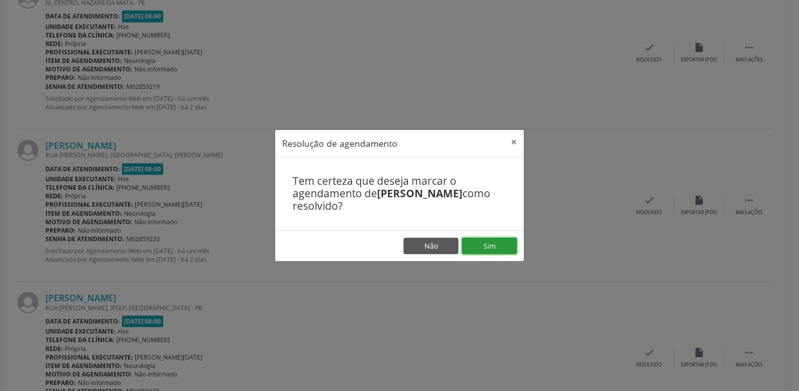
click at [493, 249] on button "Sim" at bounding box center [489, 246] width 55 height 17
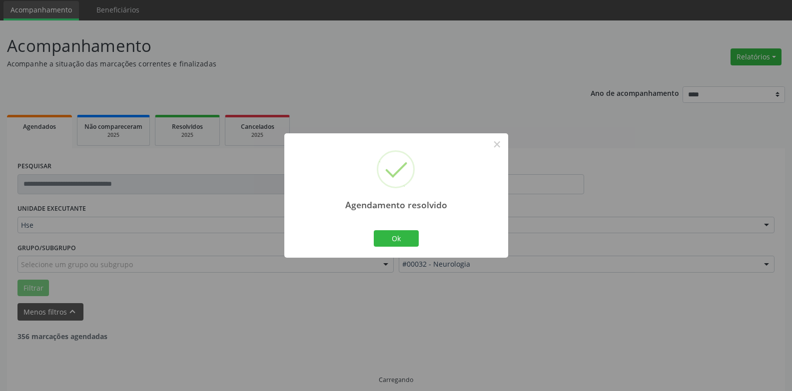
scroll to position [45, 0]
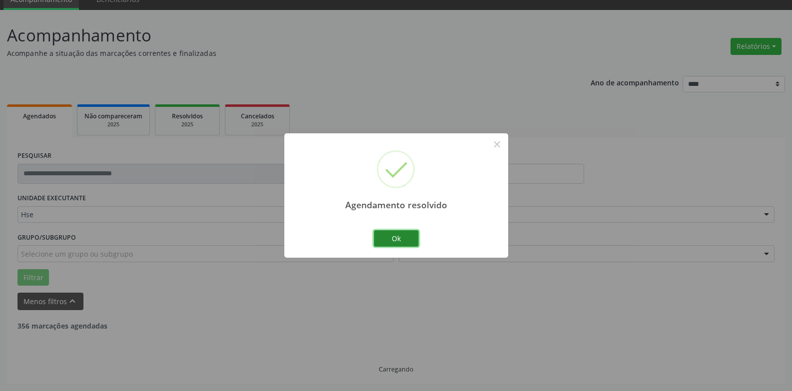
click at [402, 234] on button "Ok" at bounding box center [396, 238] width 45 height 17
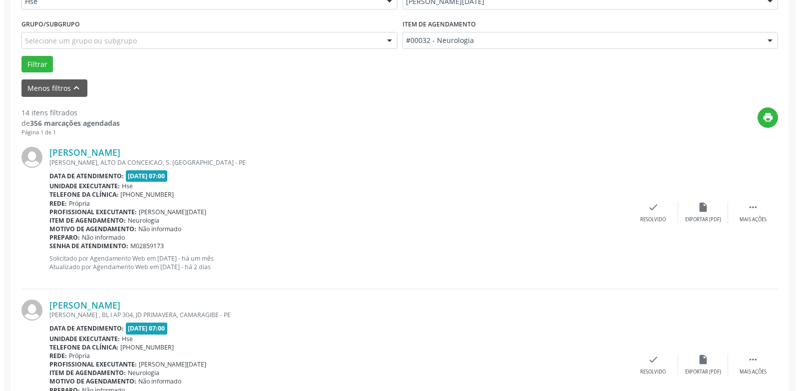
scroll to position [0, 0]
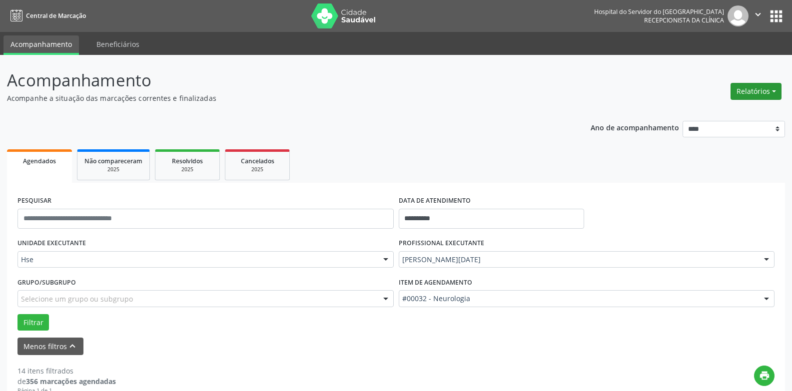
click at [763, 89] on button "Relatórios" at bounding box center [755, 91] width 51 height 17
click at [702, 112] on link "Agendamentos" at bounding box center [727, 113] width 107 height 14
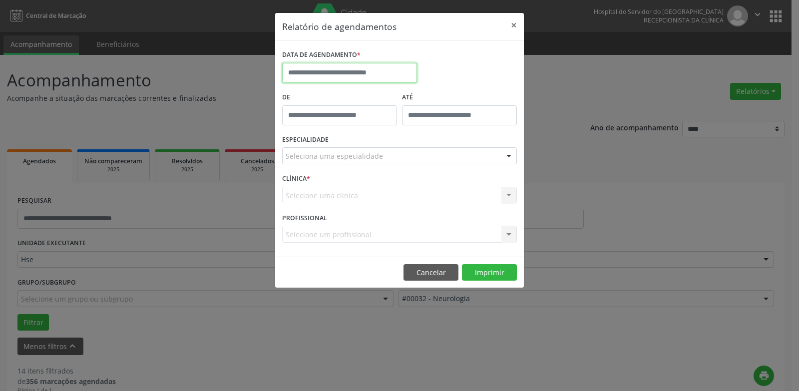
click at [389, 67] on input "text" at bounding box center [349, 73] width 135 height 20
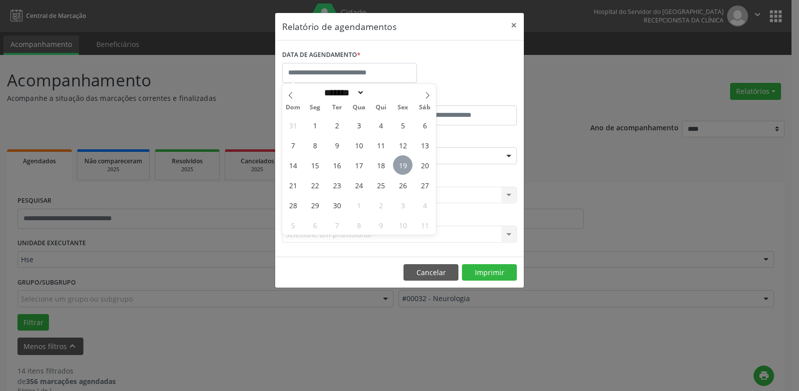
click at [402, 163] on span "19" at bounding box center [402, 164] width 19 height 19
type input "**********"
click at [402, 163] on span "19" at bounding box center [402, 164] width 19 height 19
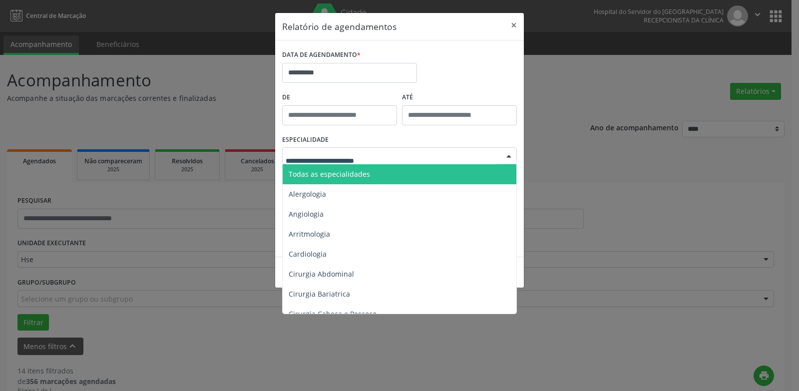
click at [405, 154] on div at bounding box center [399, 155] width 235 height 17
click at [394, 174] on span "Todas as especialidades" at bounding box center [400, 174] width 235 height 20
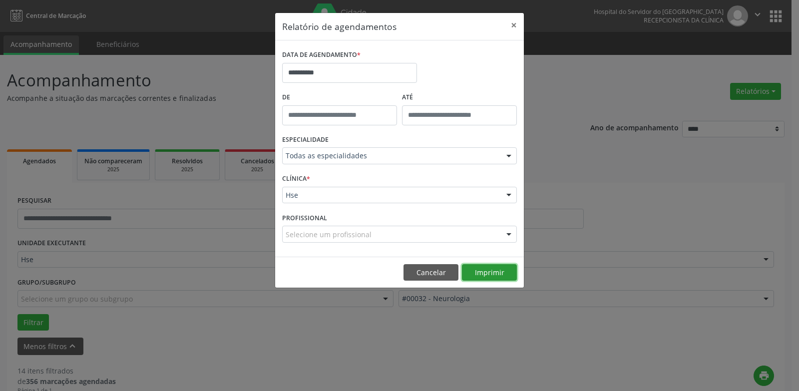
click at [486, 274] on button "Imprimir" at bounding box center [489, 272] width 55 height 17
